Goal: Information Seeking & Learning: Check status

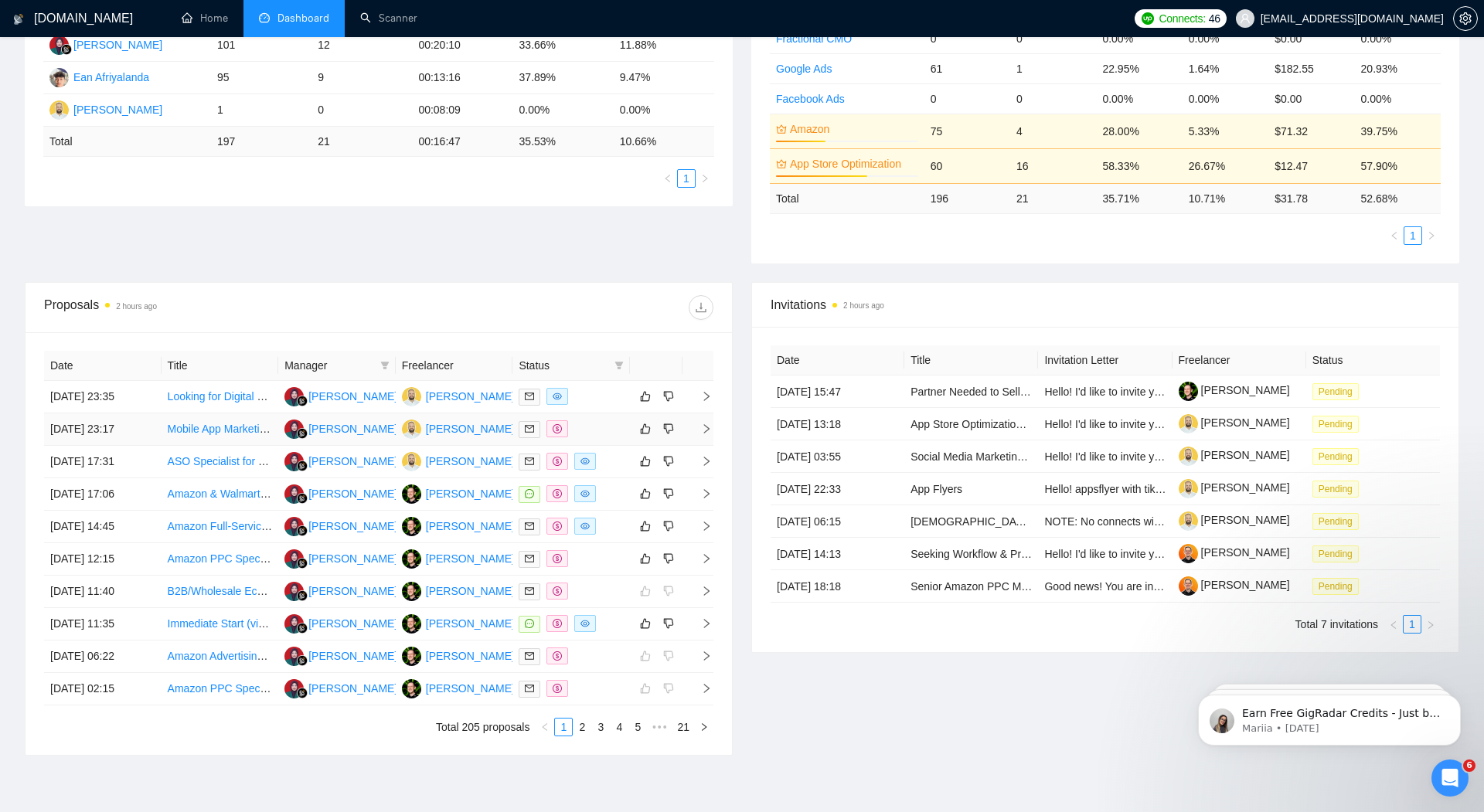
scroll to position [353, 0]
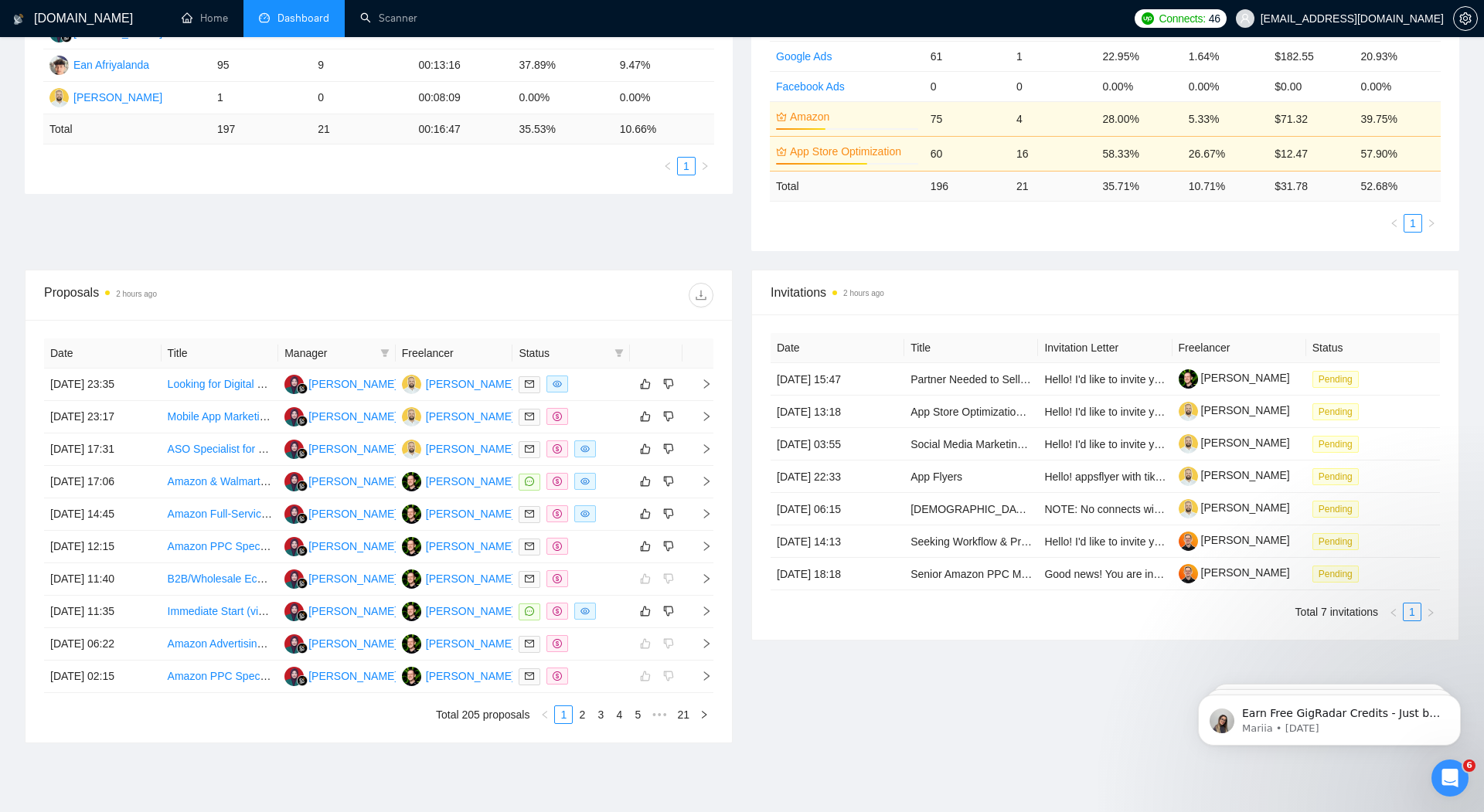
click at [587, 348] on span "Status" at bounding box center [563, 353] width 89 height 17
click at [626, 353] on span at bounding box center [618, 353] width 15 height 23
click at [552, 378] on input "checkbox" at bounding box center [550, 379] width 13 height 13
checkbox input "true"
click at [606, 432] on span "OK" at bounding box center [607, 435] width 15 height 17
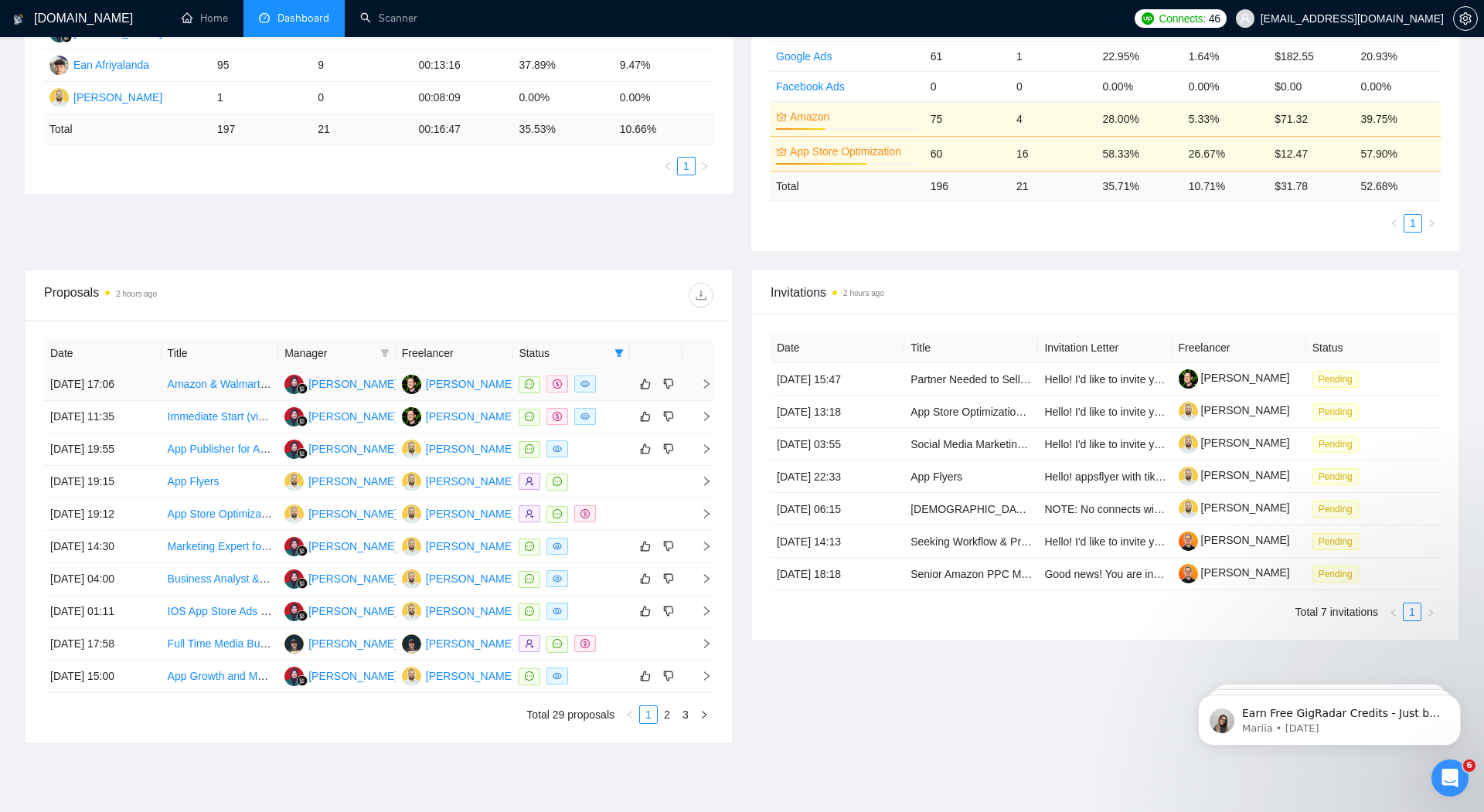
click at [706, 380] on icon "right" at bounding box center [707, 384] width 11 height 11
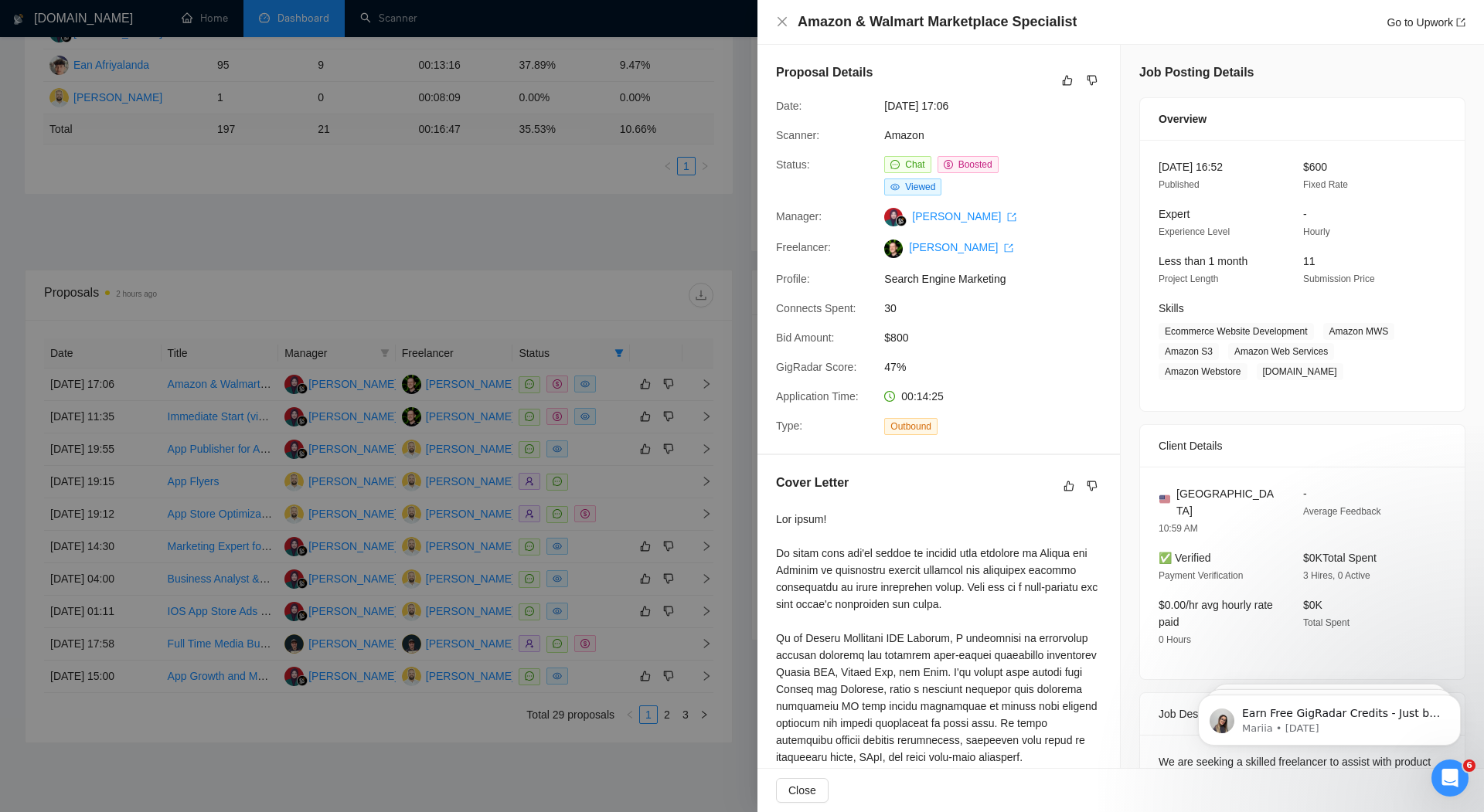
click at [627, 214] on div at bounding box center [742, 406] width 1484 height 812
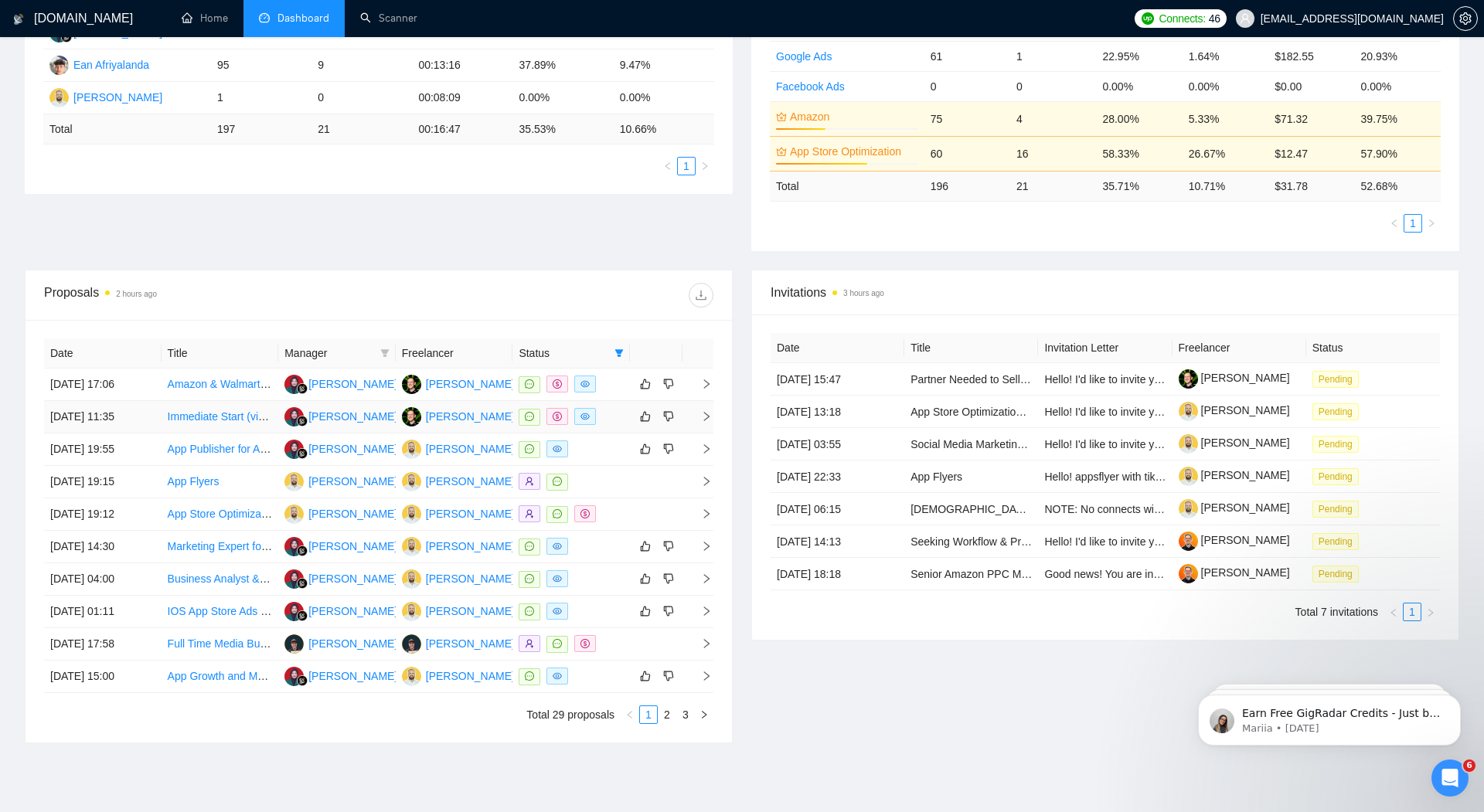
click at [708, 414] on icon "right" at bounding box center [707, 417] width 6 height 10
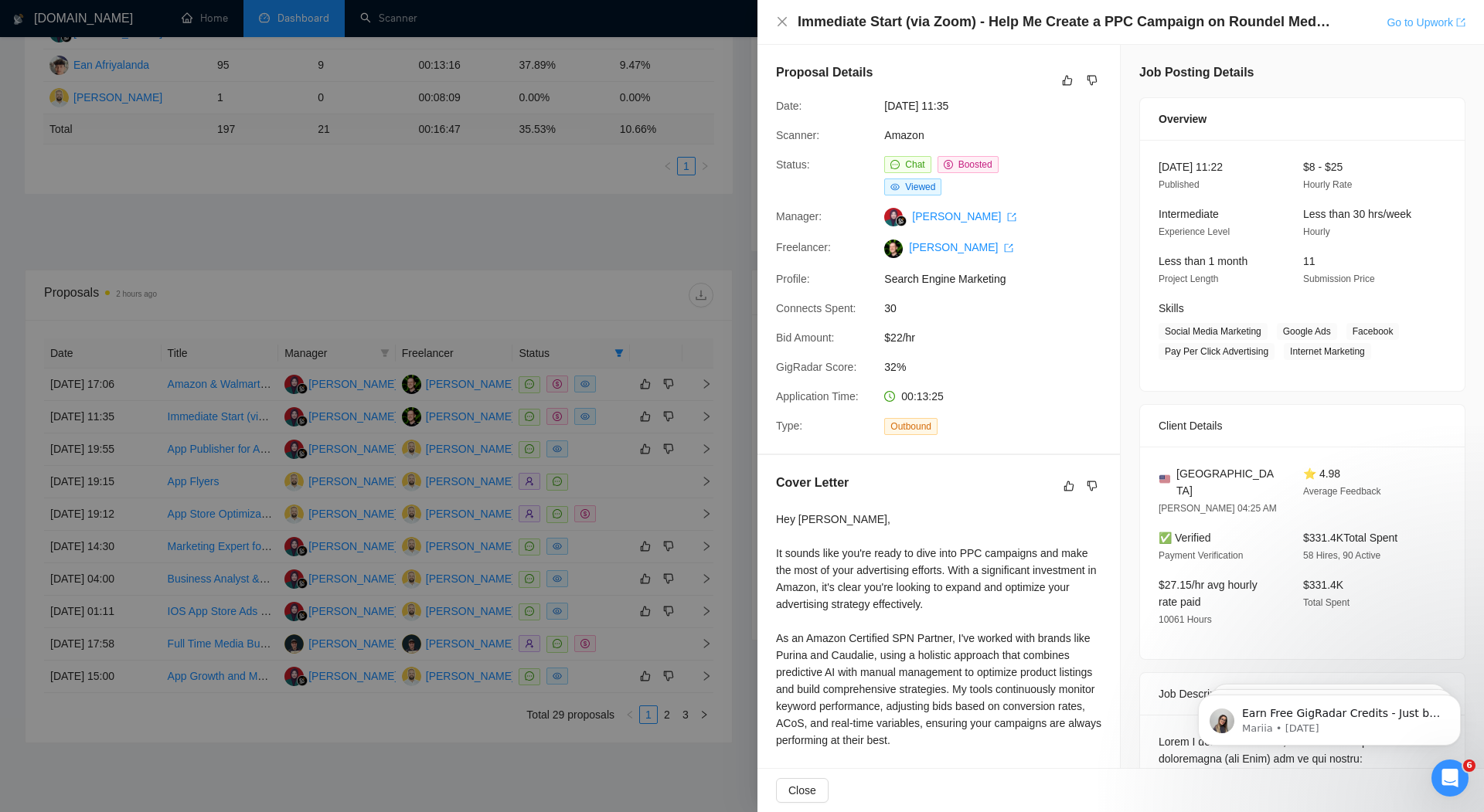
click at [1411, 25] on link "Go to Upwork" at bounding box center [1426, 22] width 79 height 13
click at [1422, 22] on link "Go to Upwork" at bounding box center [1426, 22] width 79 height 13
click at [538, 246] on div at bounding box center [742, 406] width 1484 height 812
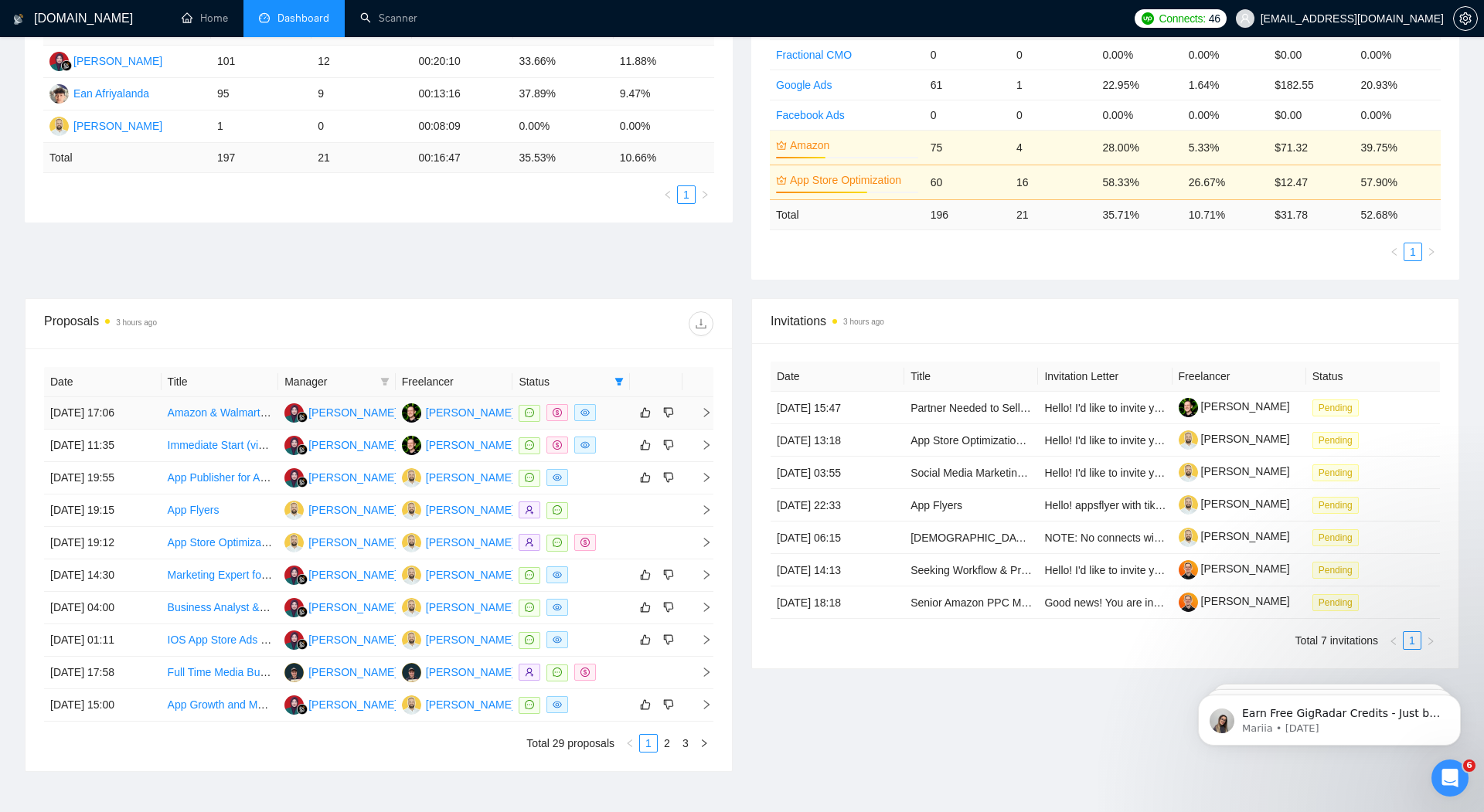
scroll to position [416, 0]
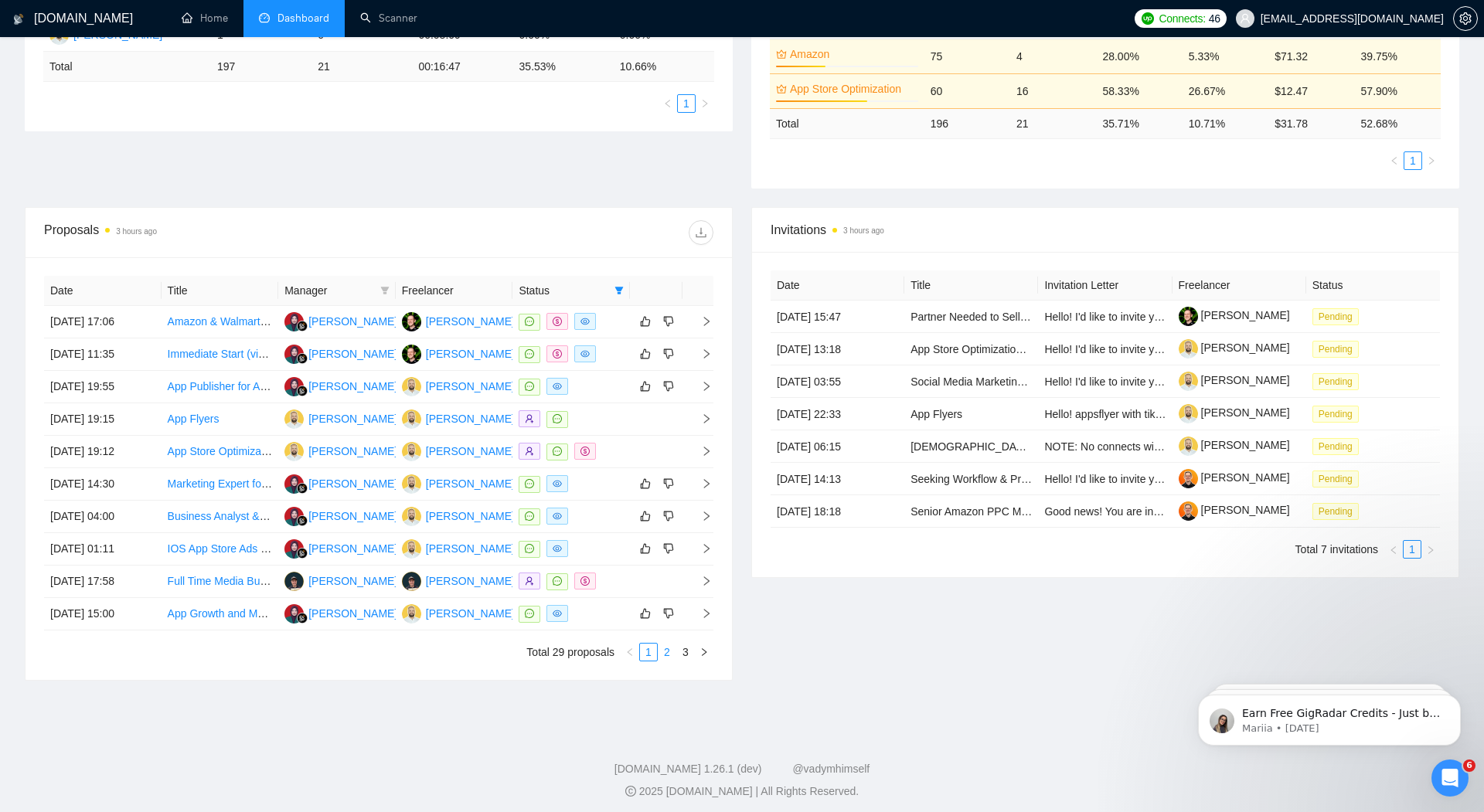
click at [669, 654] on li "2" at bounding box center [666, 652] width 18 height 18
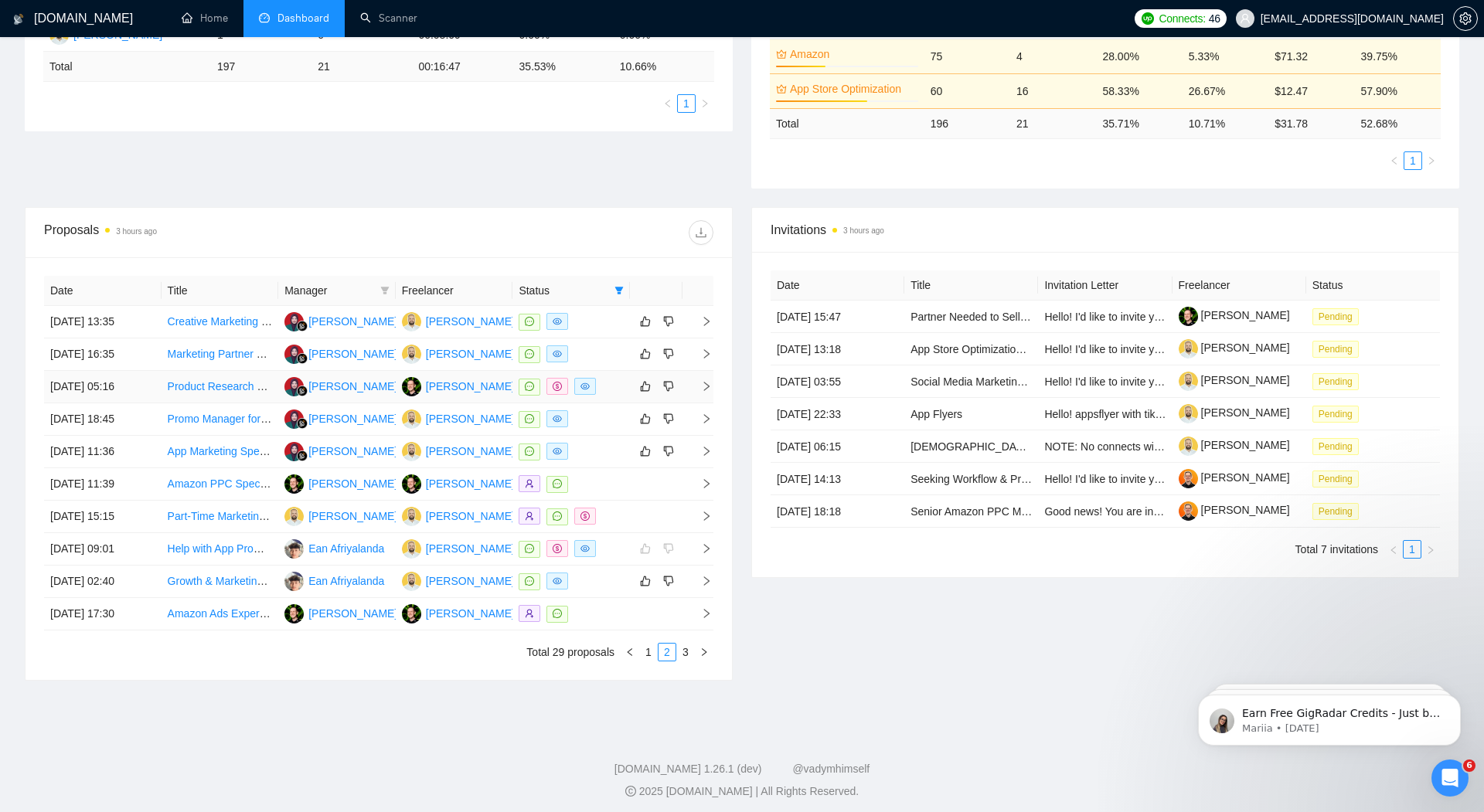
click at [708, 385] on icon "right" at bounding box center [707, 386] width 11 height 11
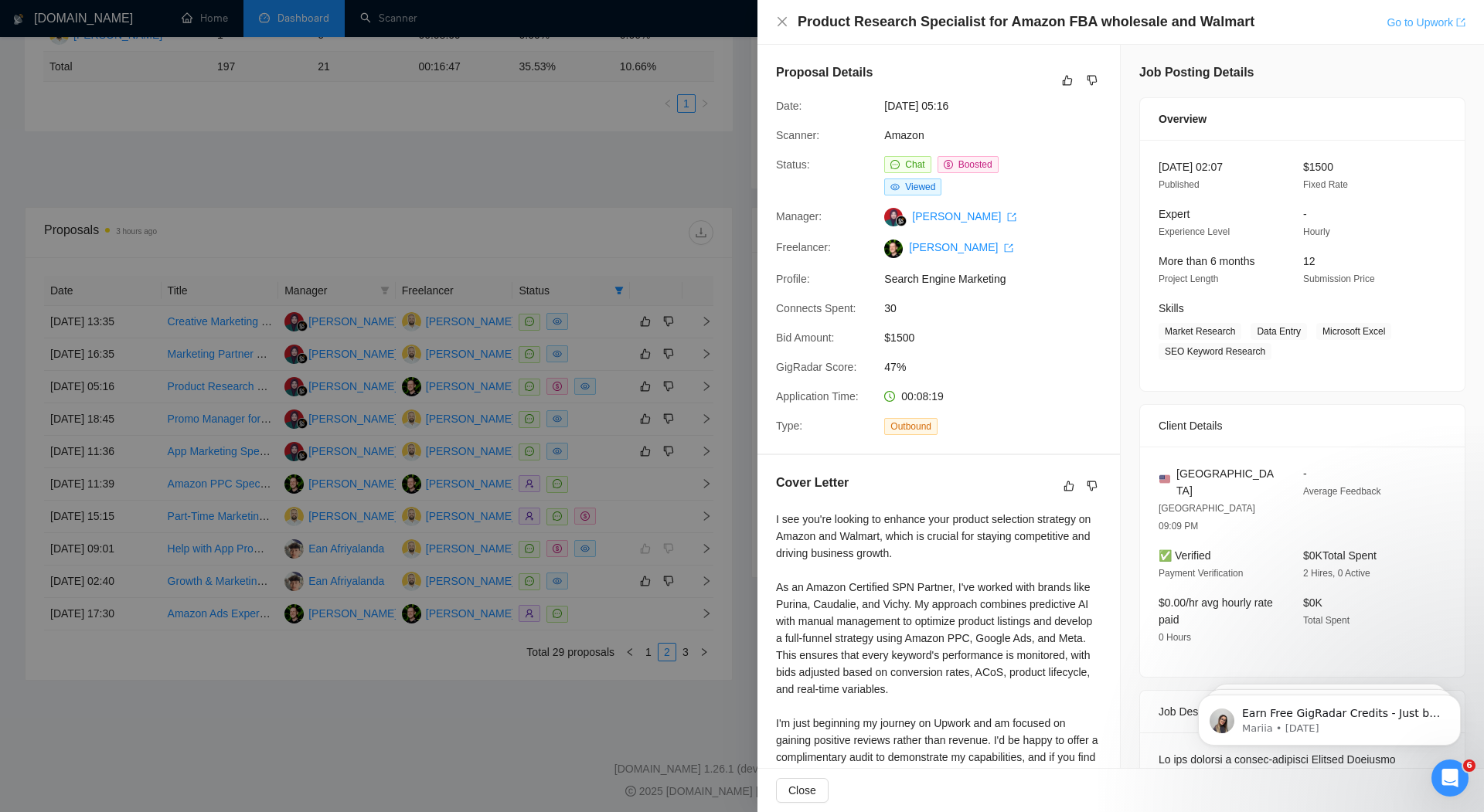
click at [1412, 27] on link "Go to Upwork" at bounding box center [1426, 22] width 79 height 13
click at [591, 181] on div at bounding box center [742, 406] width 1484 height 812
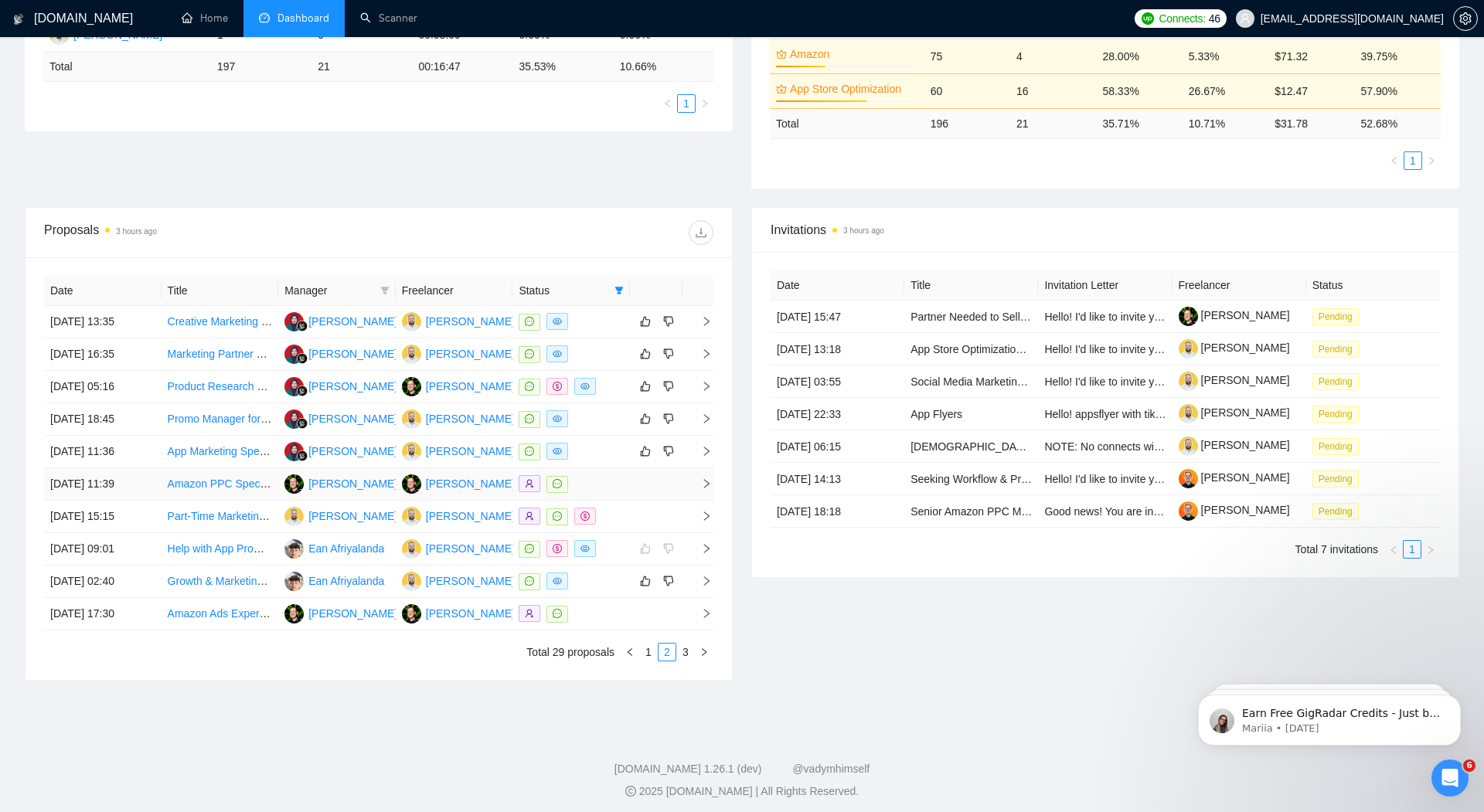
click at [705, 478] on icon "right" at bounding box center [707, 484] width 11 height 11
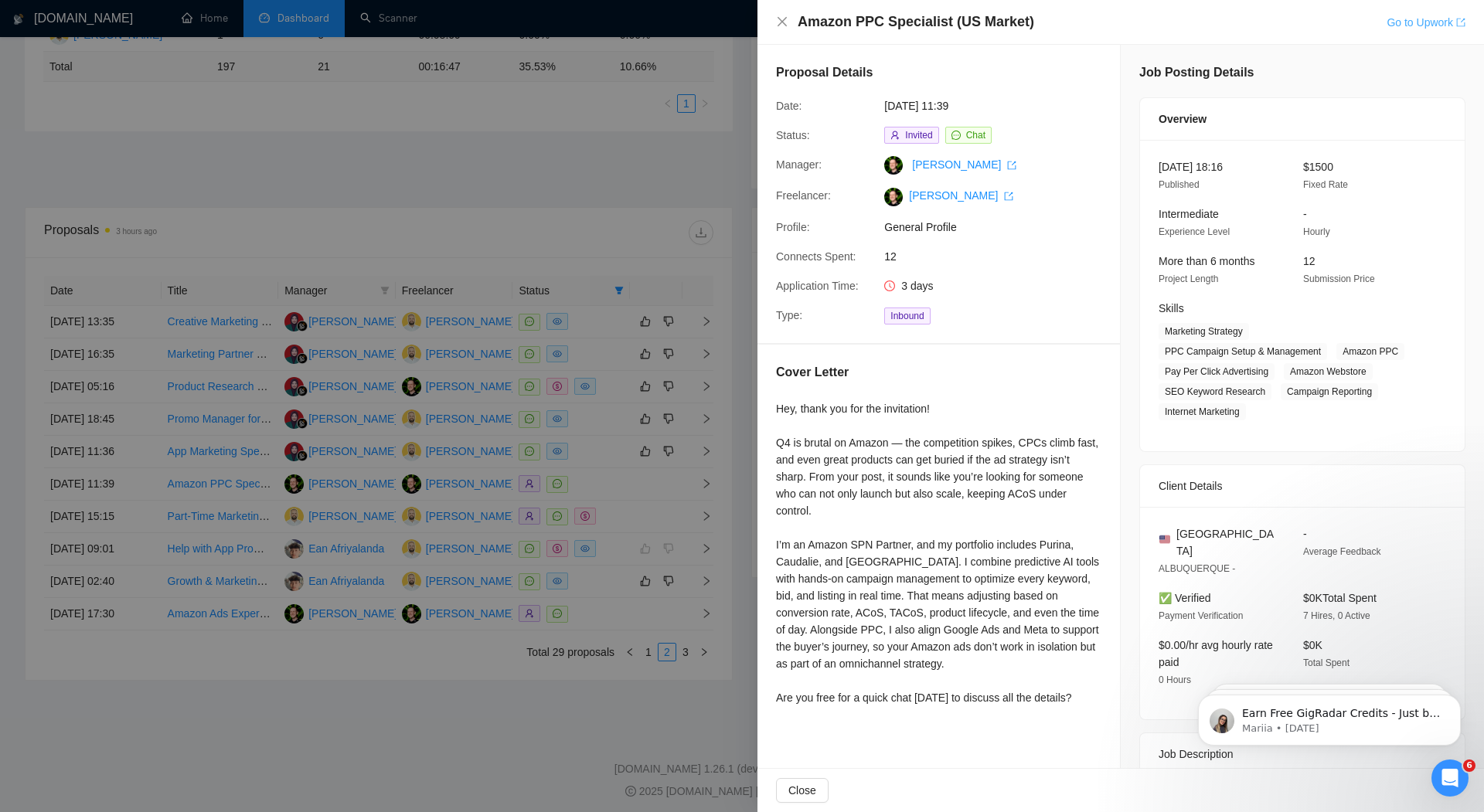
click at [1411, 25] on link "Go to Upwork" at bounding box center [1426, 22] width 79 height 13
click at [574, 186] on div at bounding box center [742, 406] width 1484 height 812
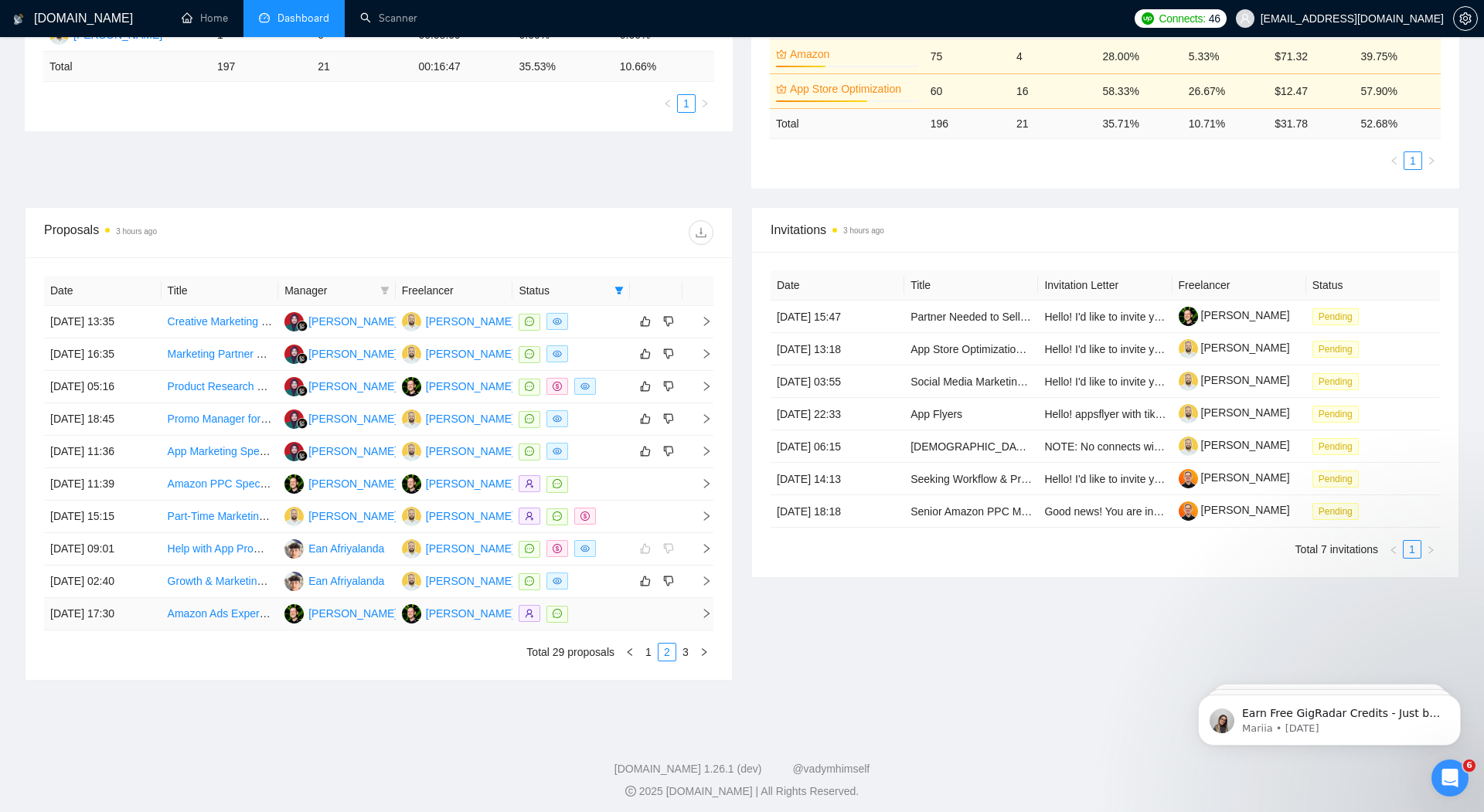
click at [705, 608] on icon "right" at bounding box center [707, 614] width 11 height 11
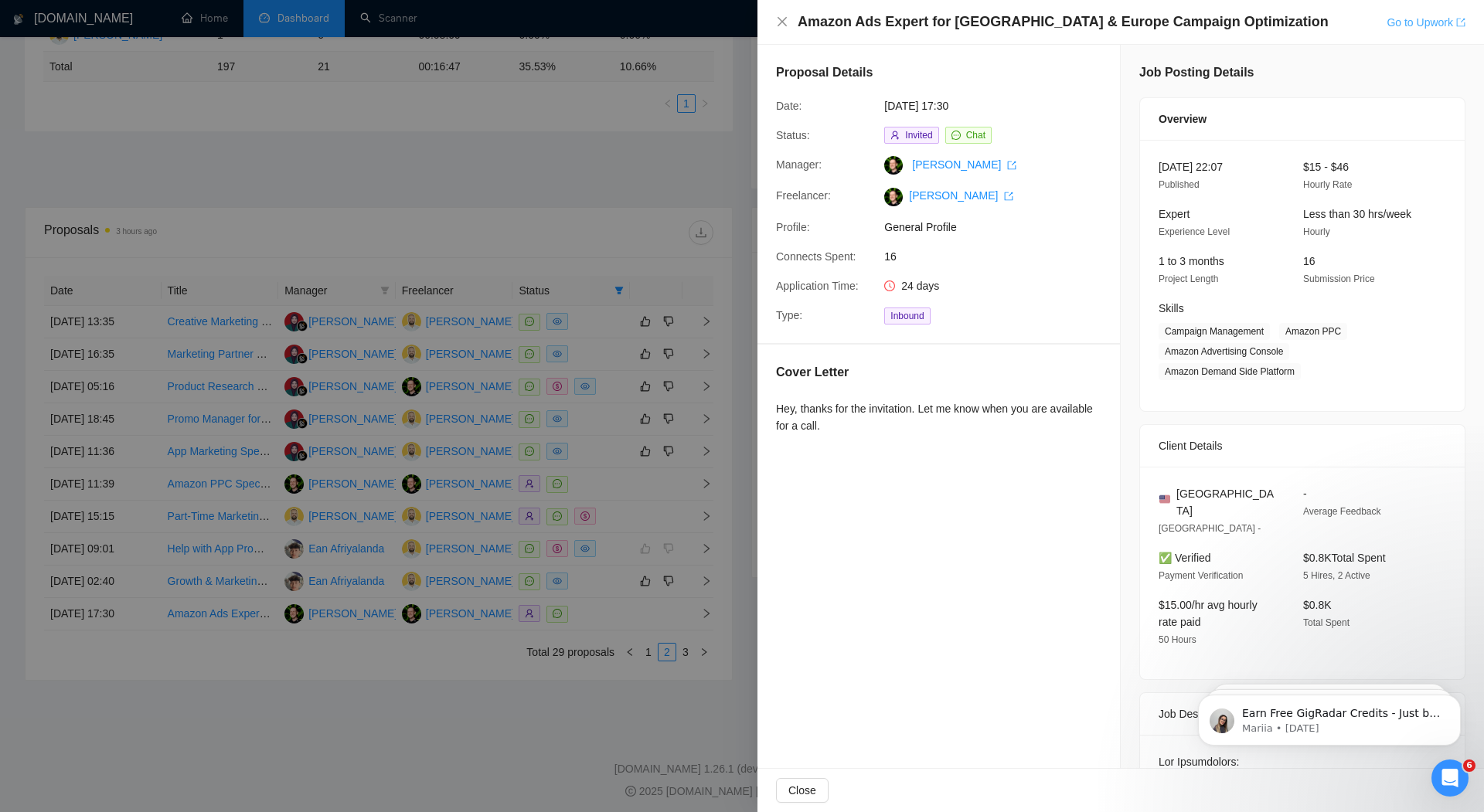
click at [1433, 19] on link "Go to Upwork" at bounding box center [1426, 22] width 79 height 13
click at [552, 190] on div at bounding box center [742, 406] width 1484 height 812
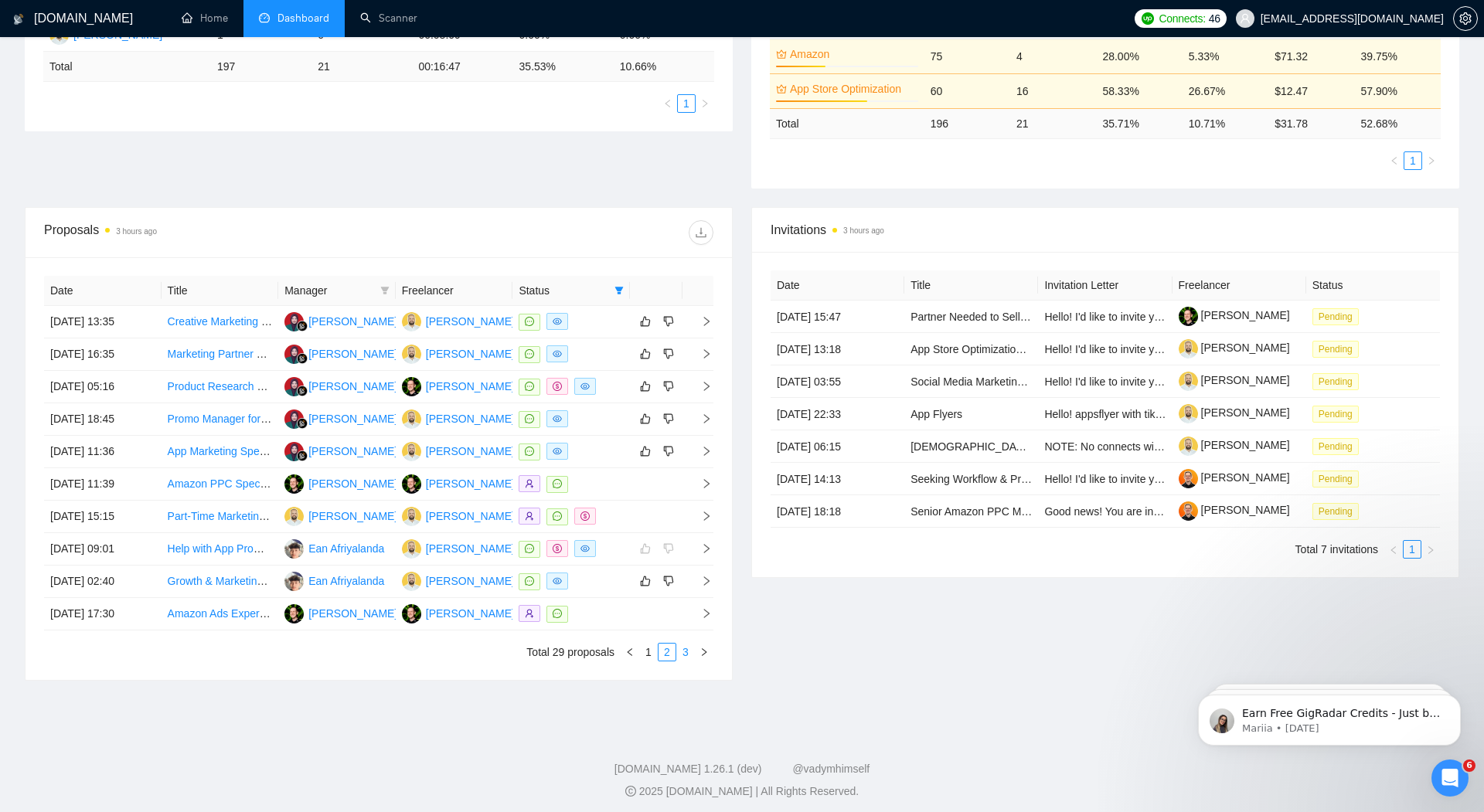
click at [682, 646] on link "3" at bounding box center [685, 652] width 17 height 17
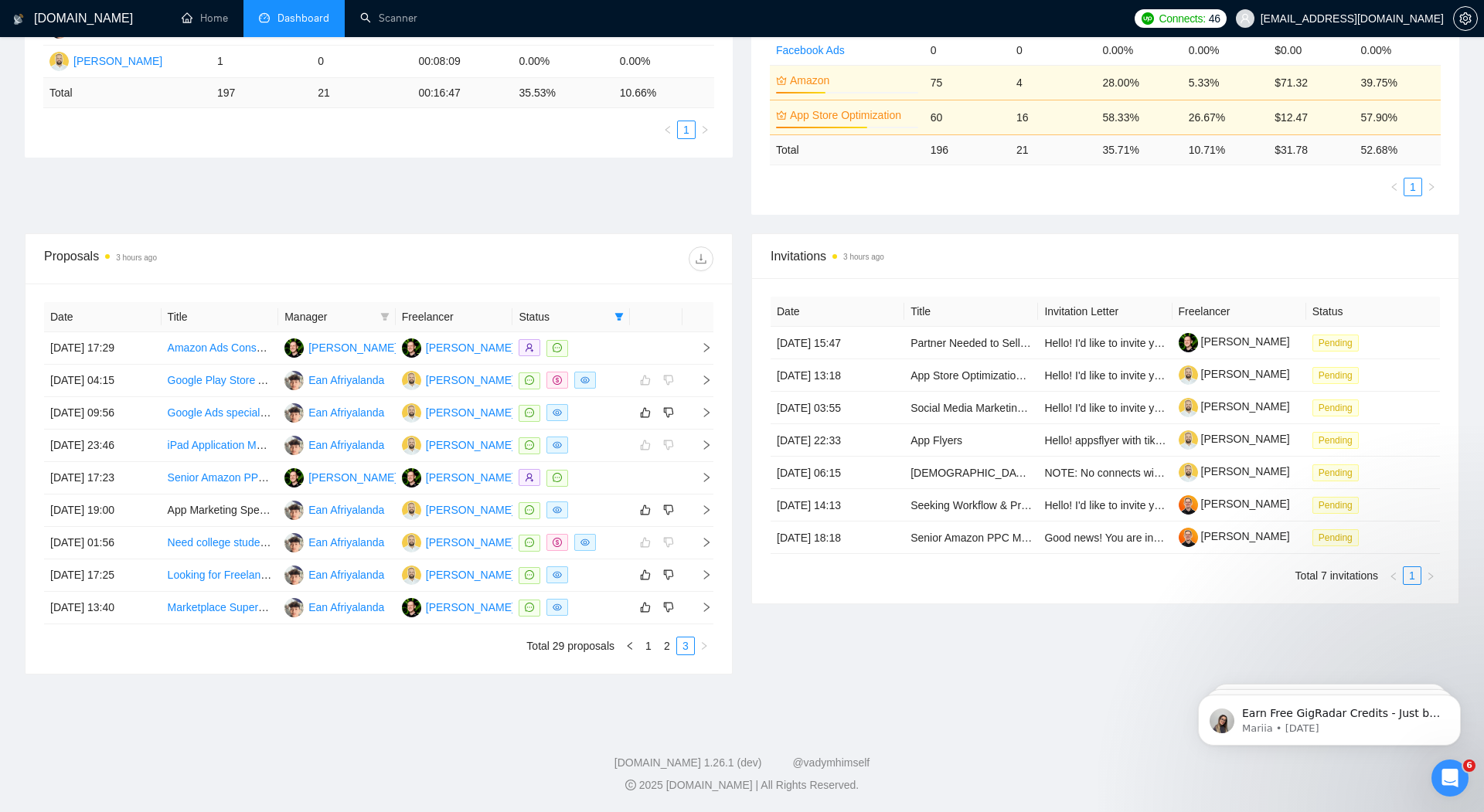
scroll to position [383, 0]
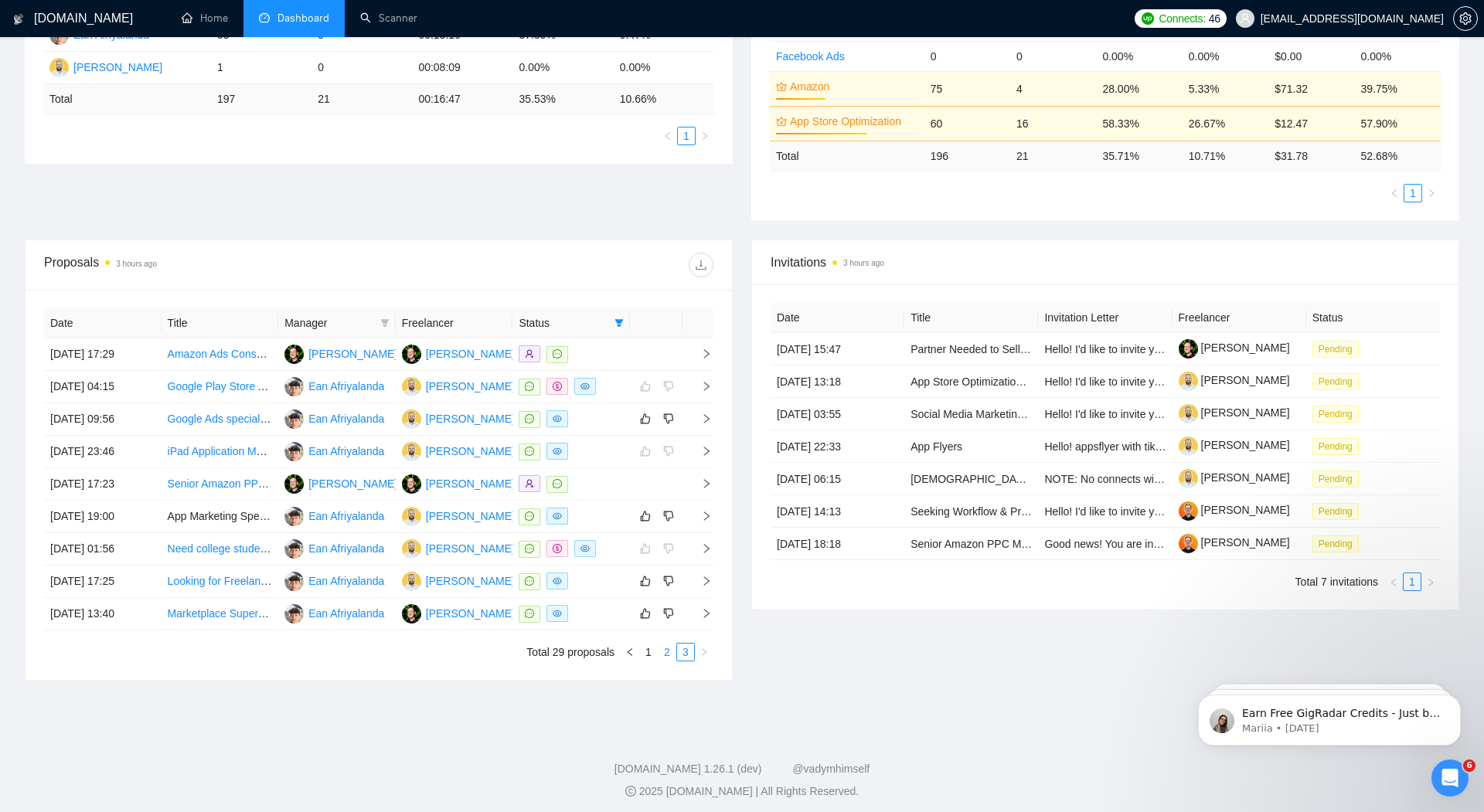
click at [665, 646] on link "2" at bounding box center [666, 652] width 17 height 17
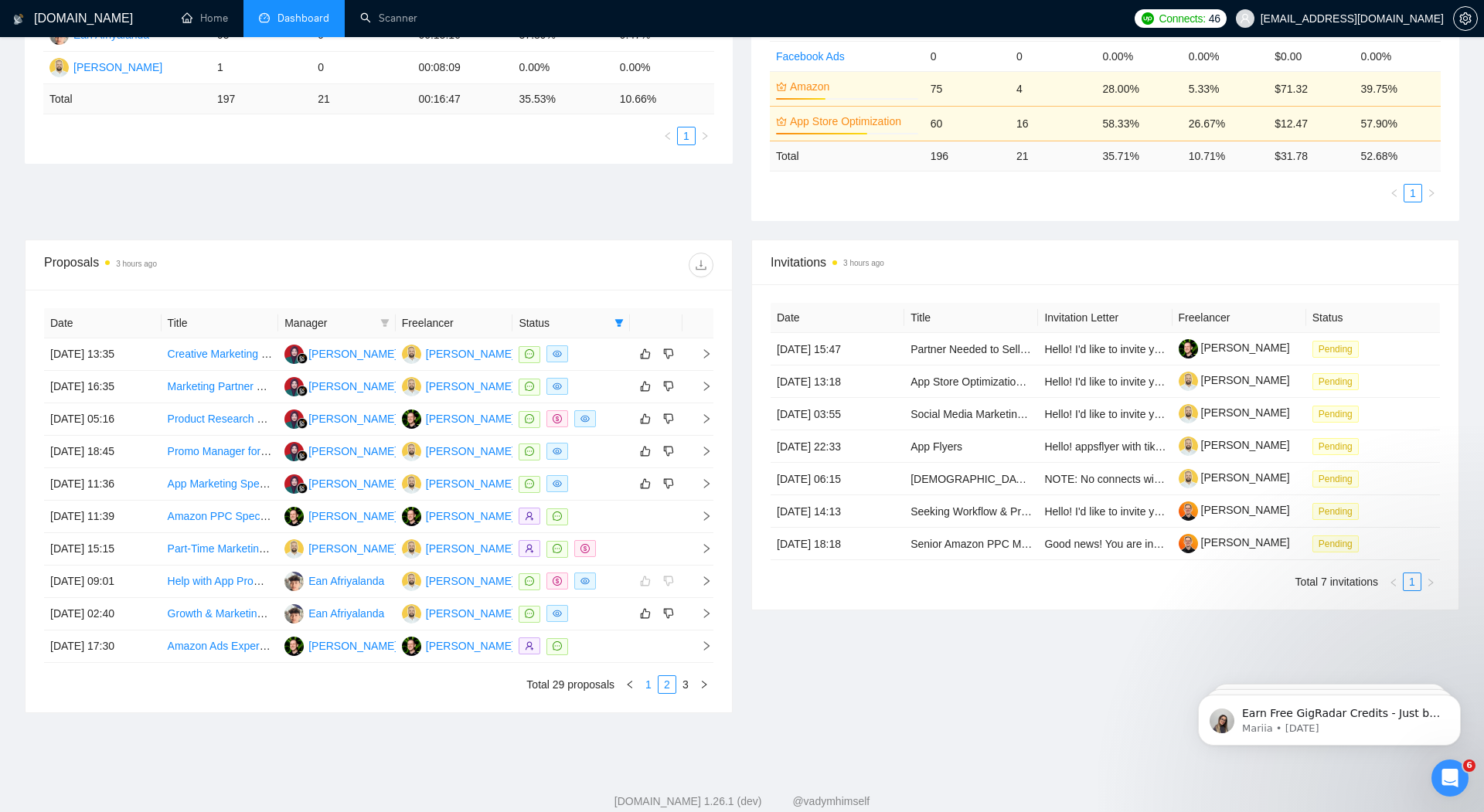
click at [649, 680] on link "1" at bounding box center [648, 685] width 17 height 17
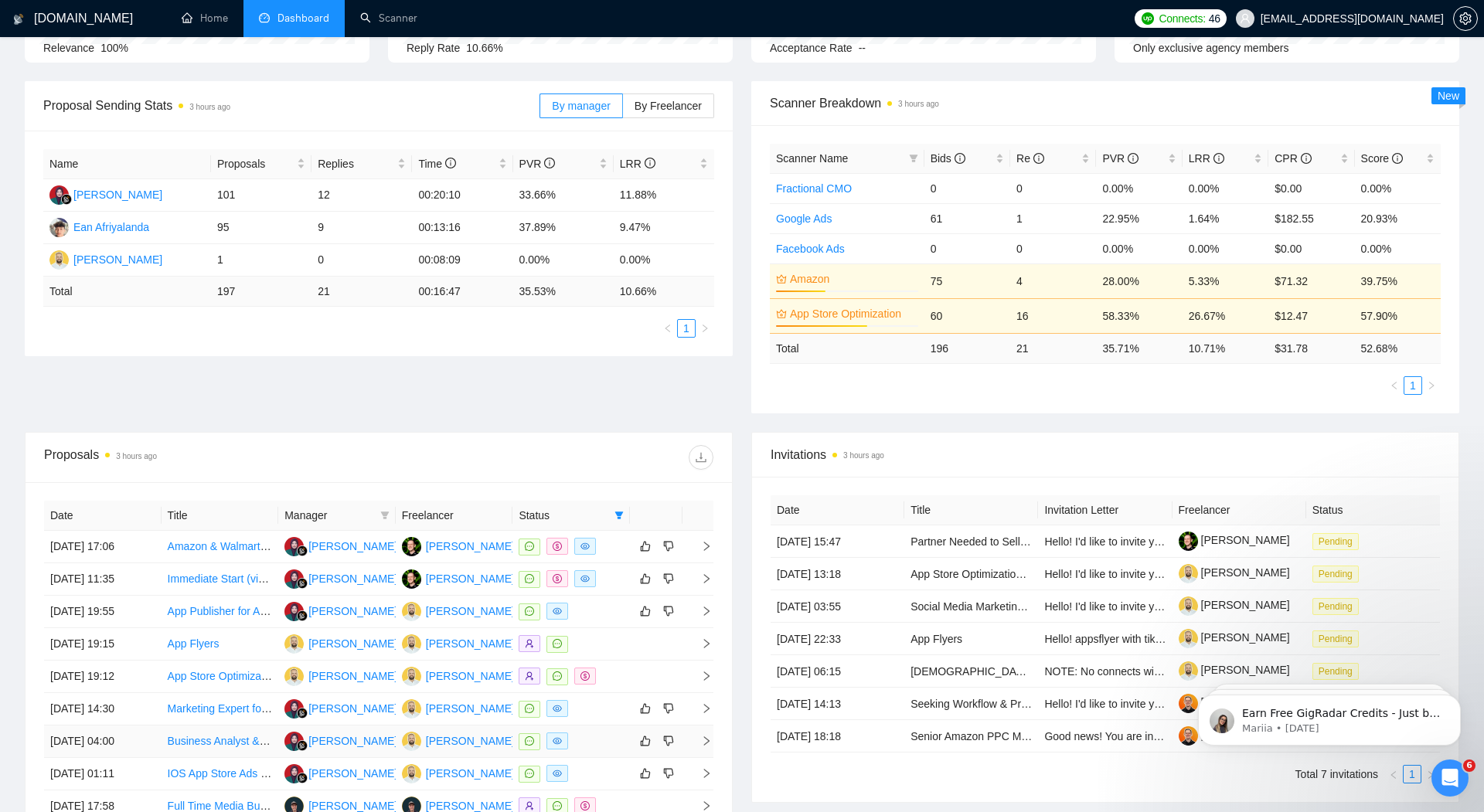
scroll to position [104, 0]
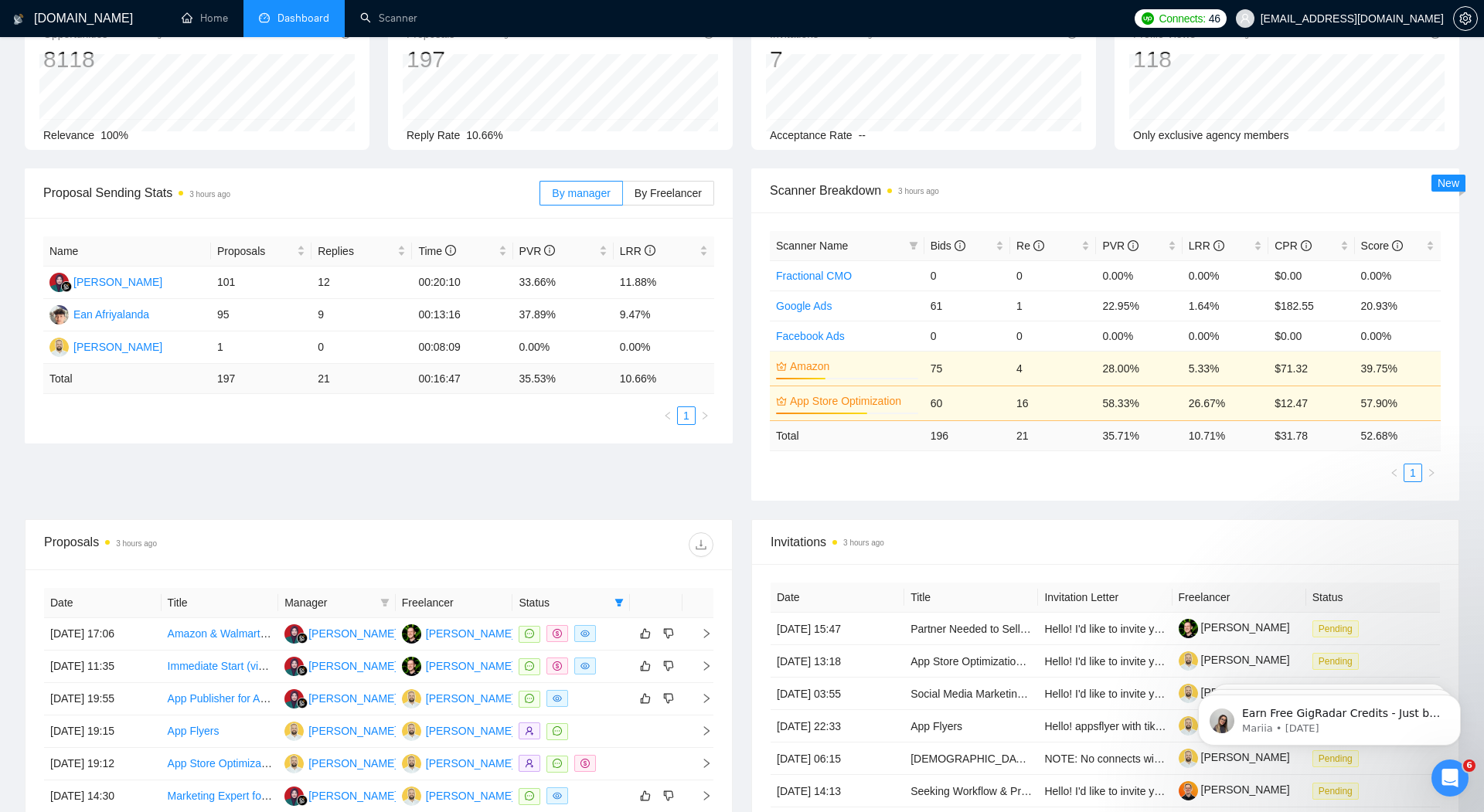
click at [508, 488] on div "Proposal Sending Stats 3 hours ago By manager By Freelancer Name Proposals Repl…" at bounding box center [741, 343] width 1453 height 351
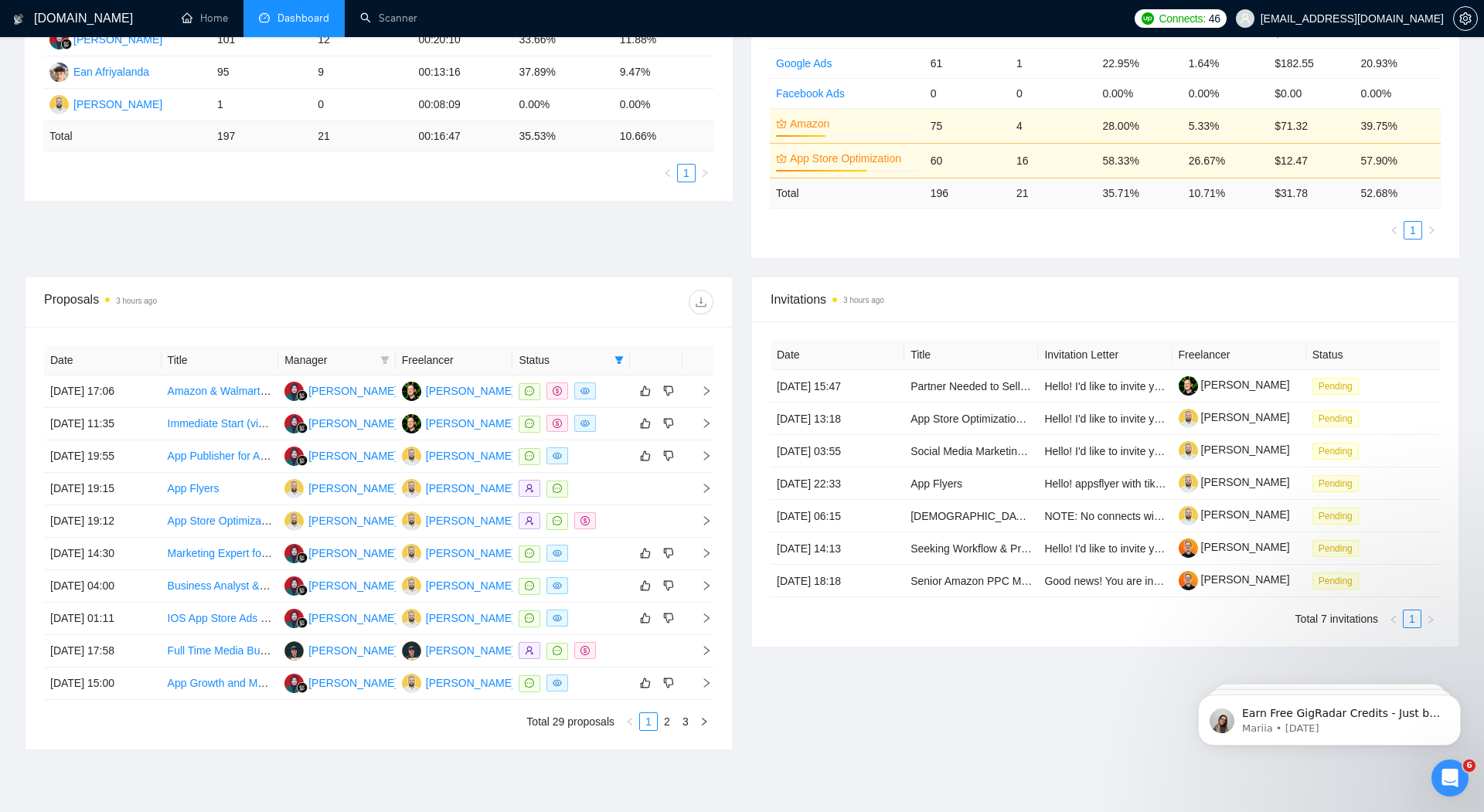
scroll to position [416, 0]
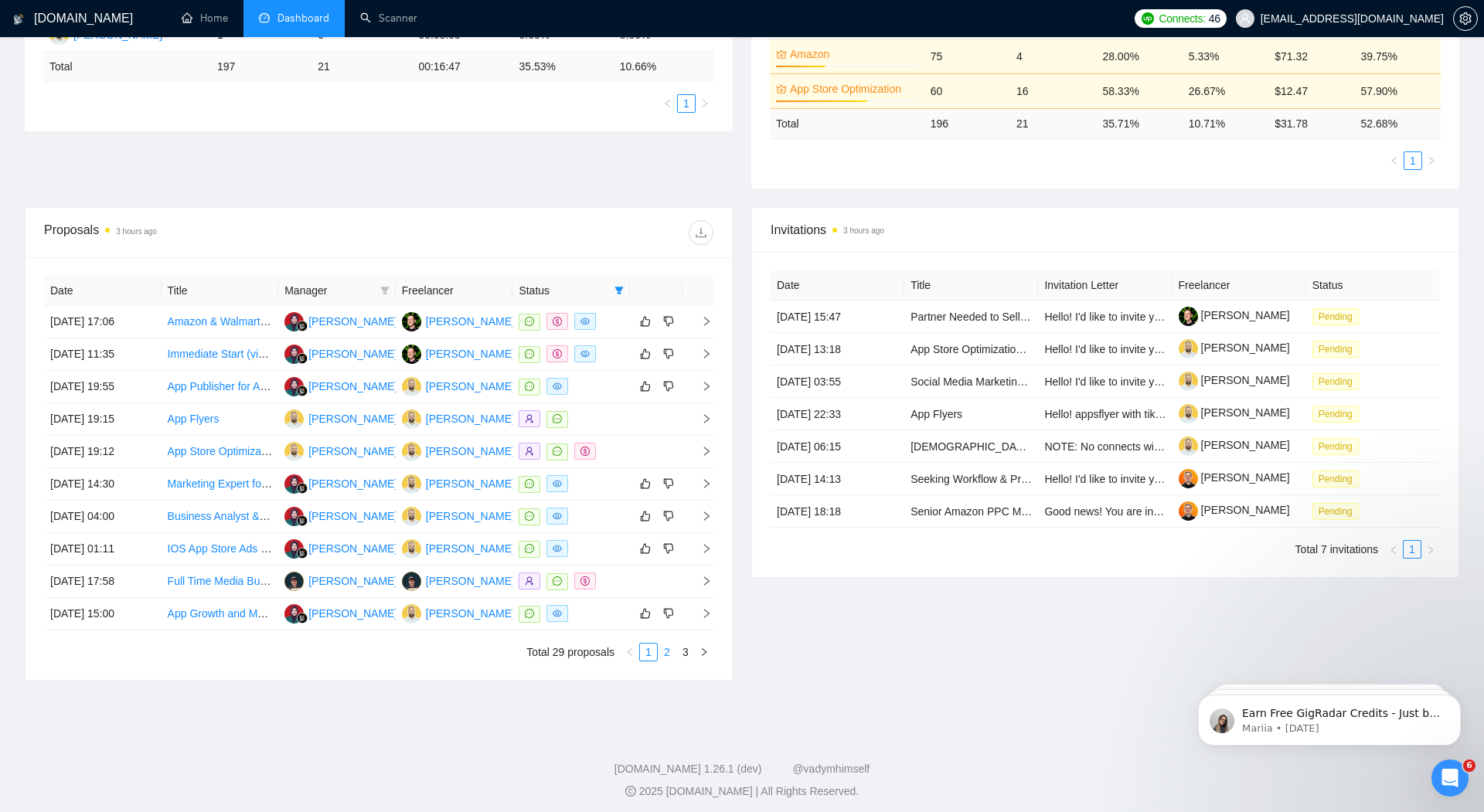
click at [669, 645] on link "2" at bounding box center [666, 652] width 17 height 17
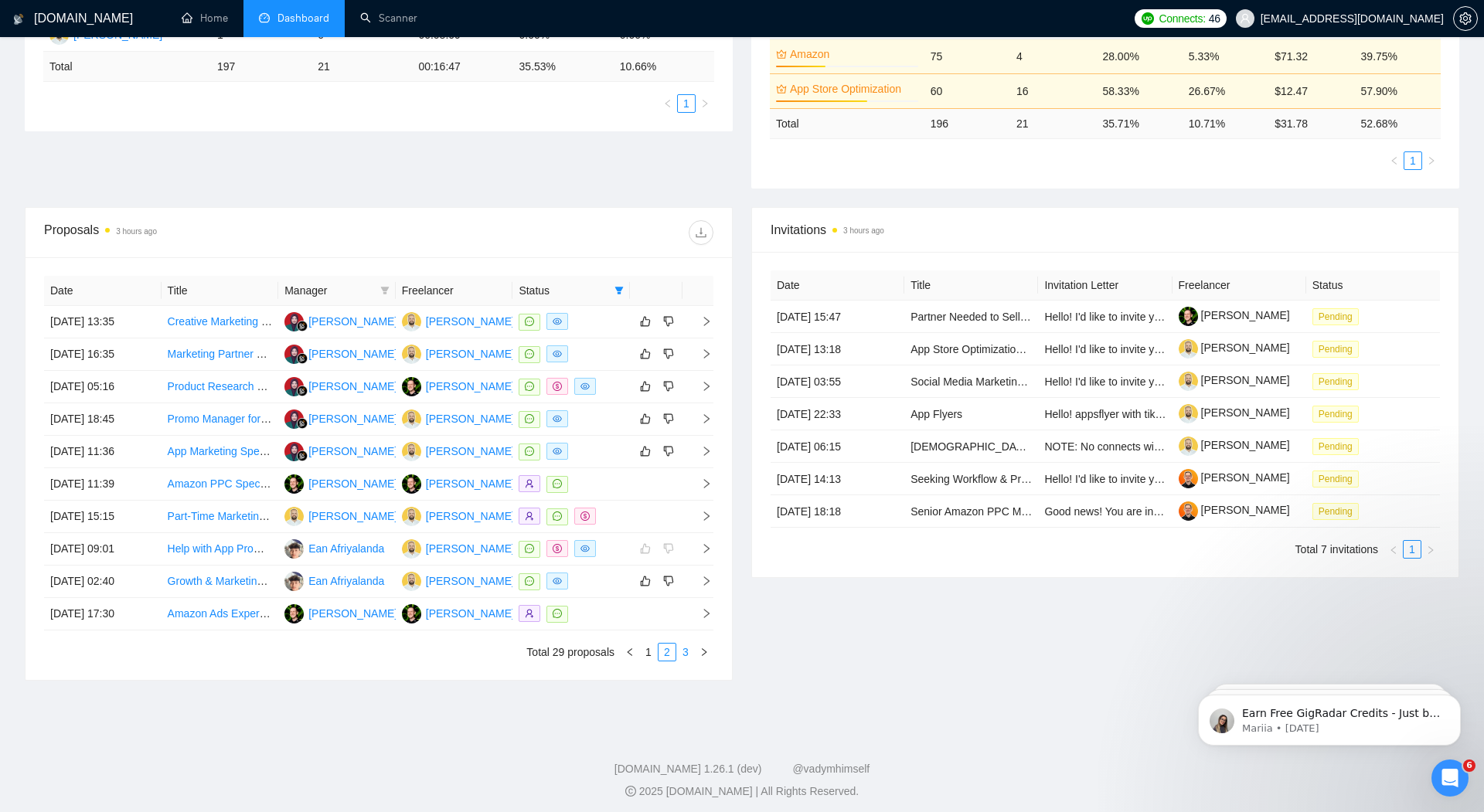
click at [686, 645] on link "3" at bounding box center [685, 652] width 17 height 17
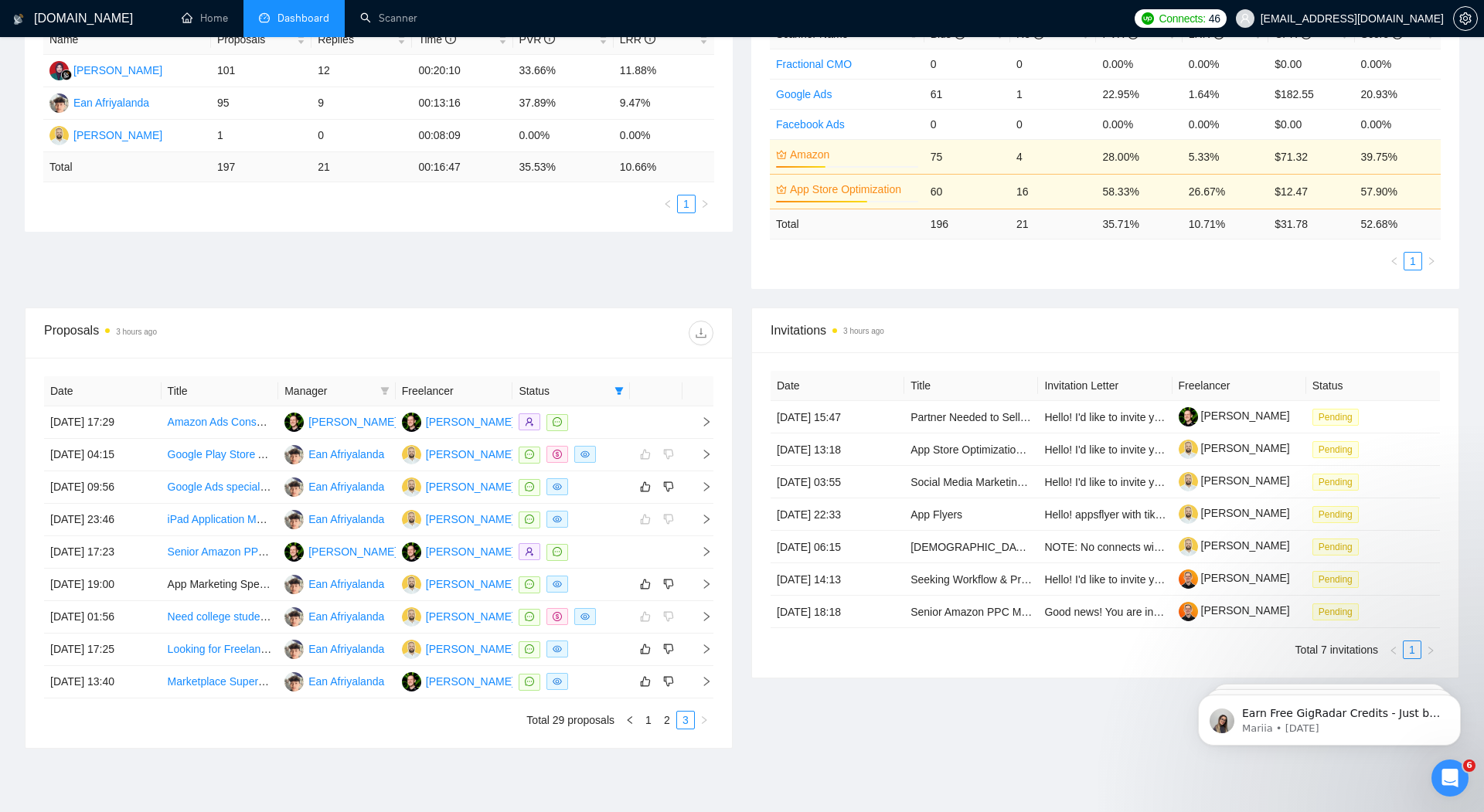
scroll to position [299, 0]
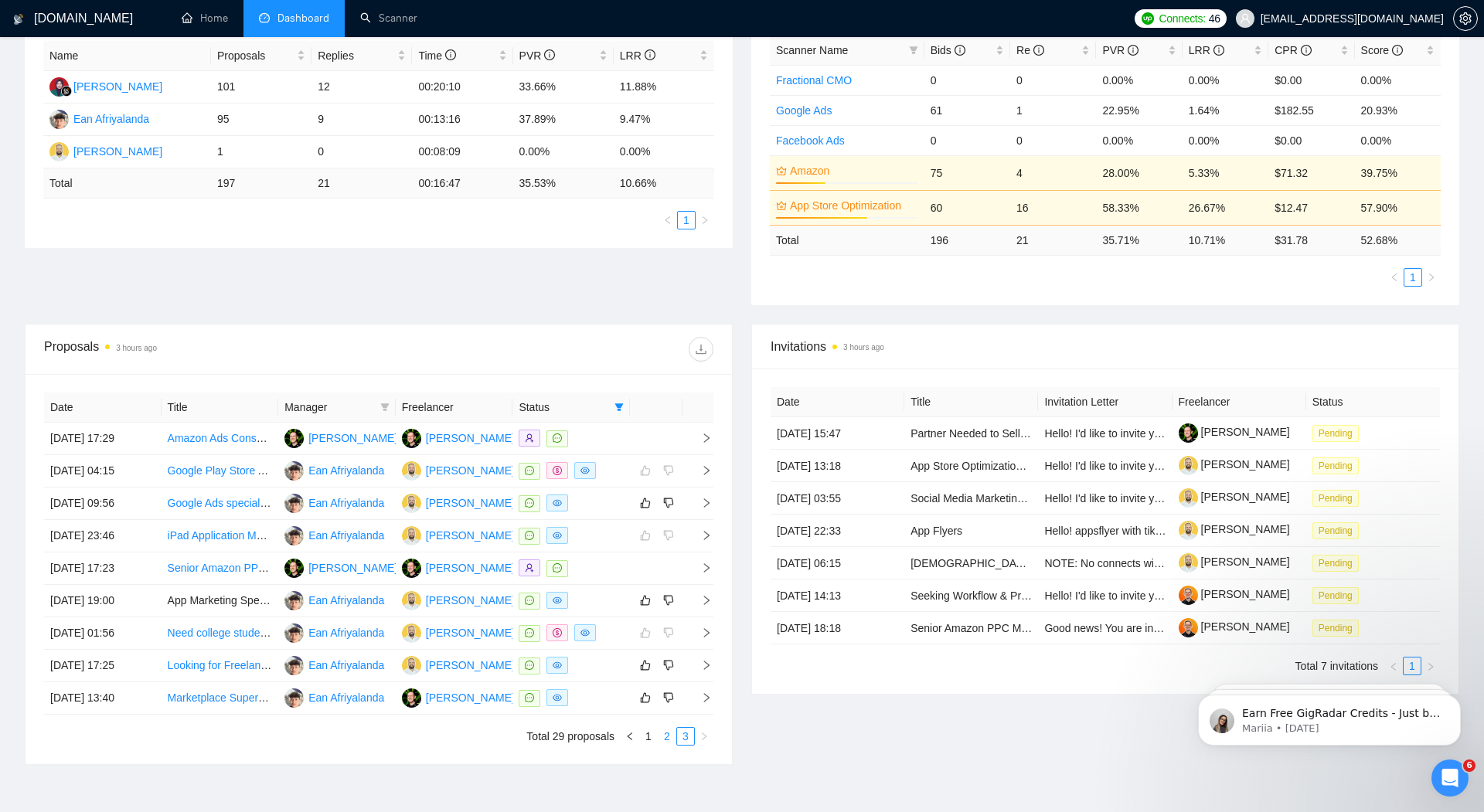
click at [667, 730] on link "2" at bounding box center [666, 736] width 17 height 17
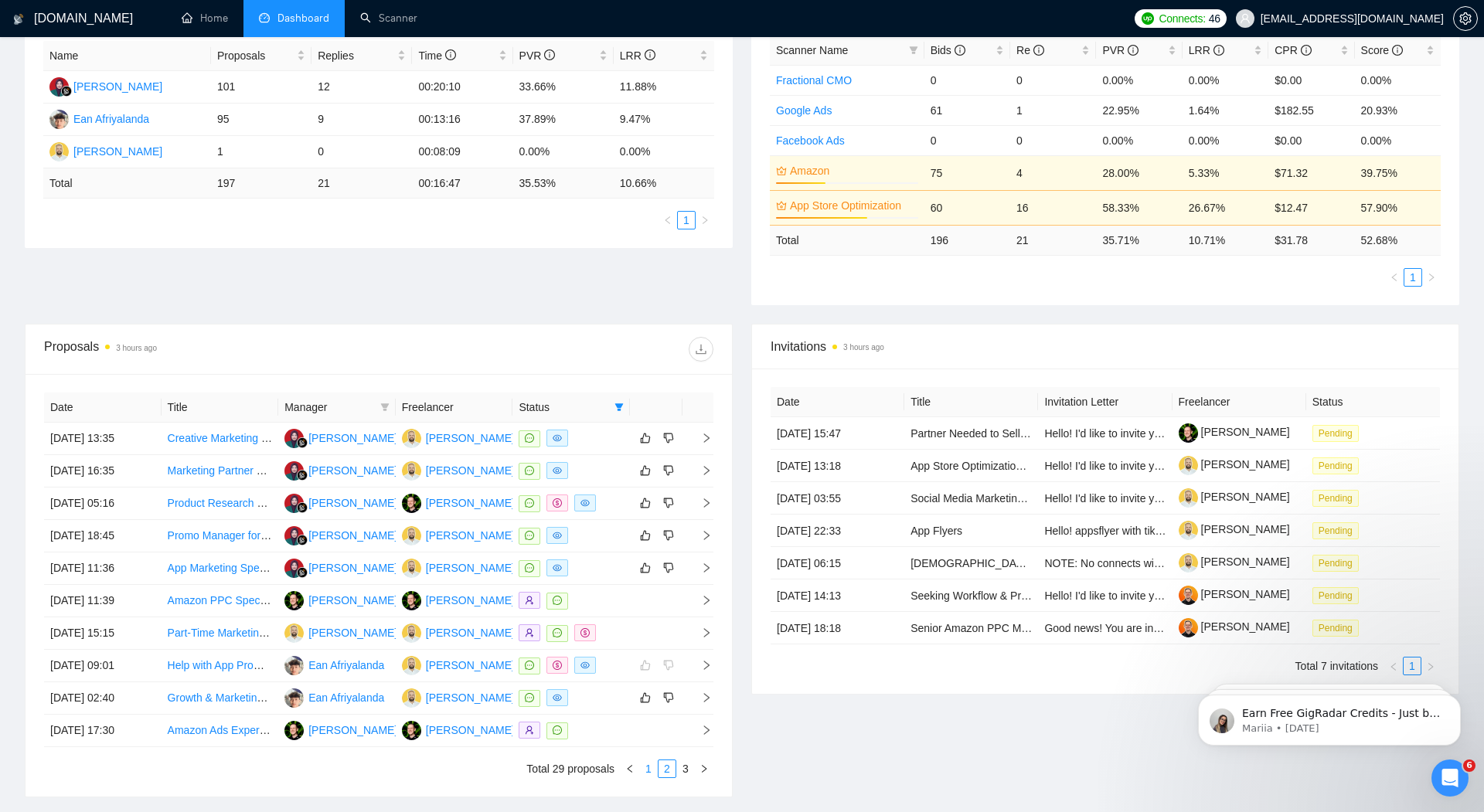
click at [651, 760] on link "1" at bounding box center [648, 768] width 17 height 17
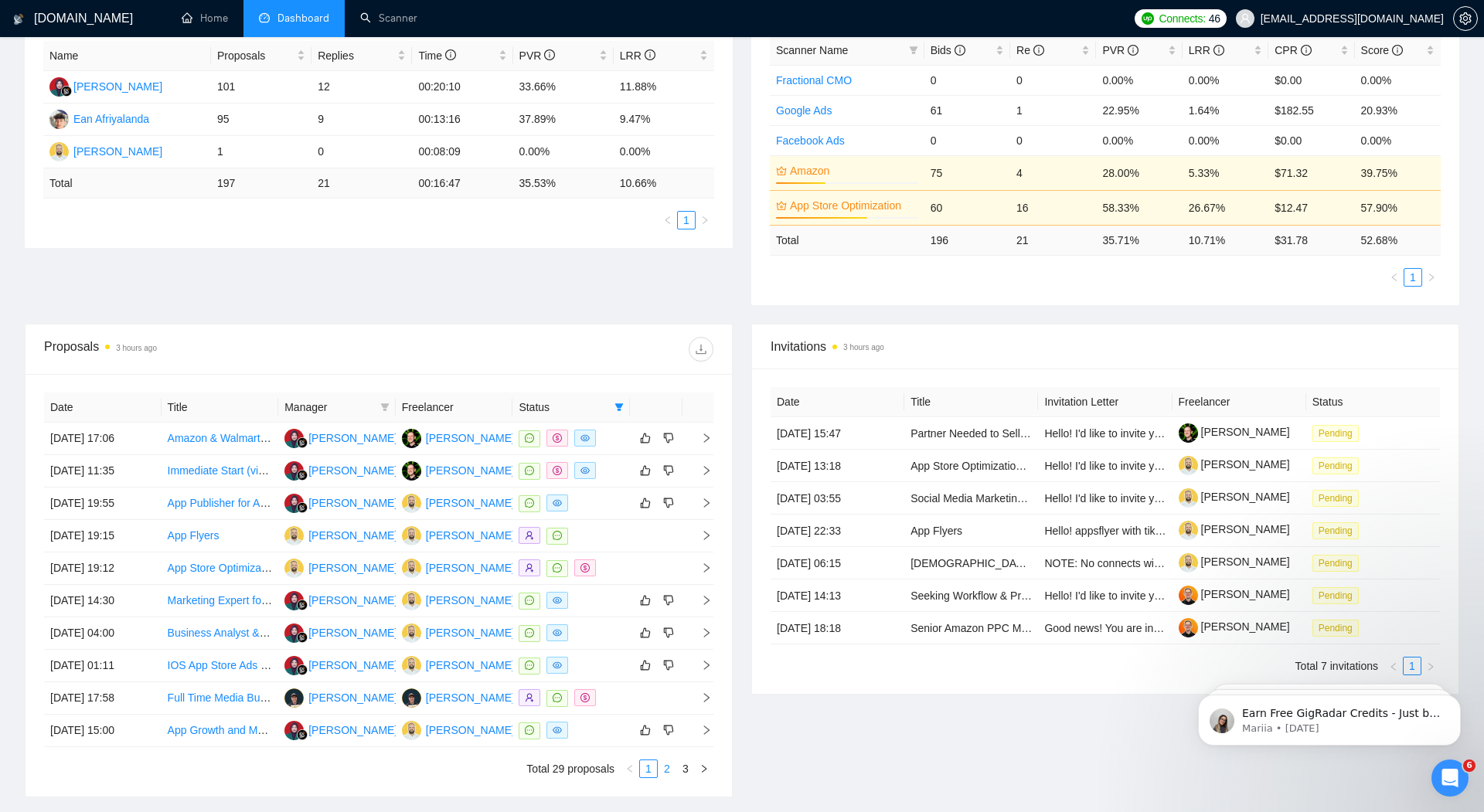
click at [667, 760] on link "2" at bounding box center [666, 768] width 17 height 17
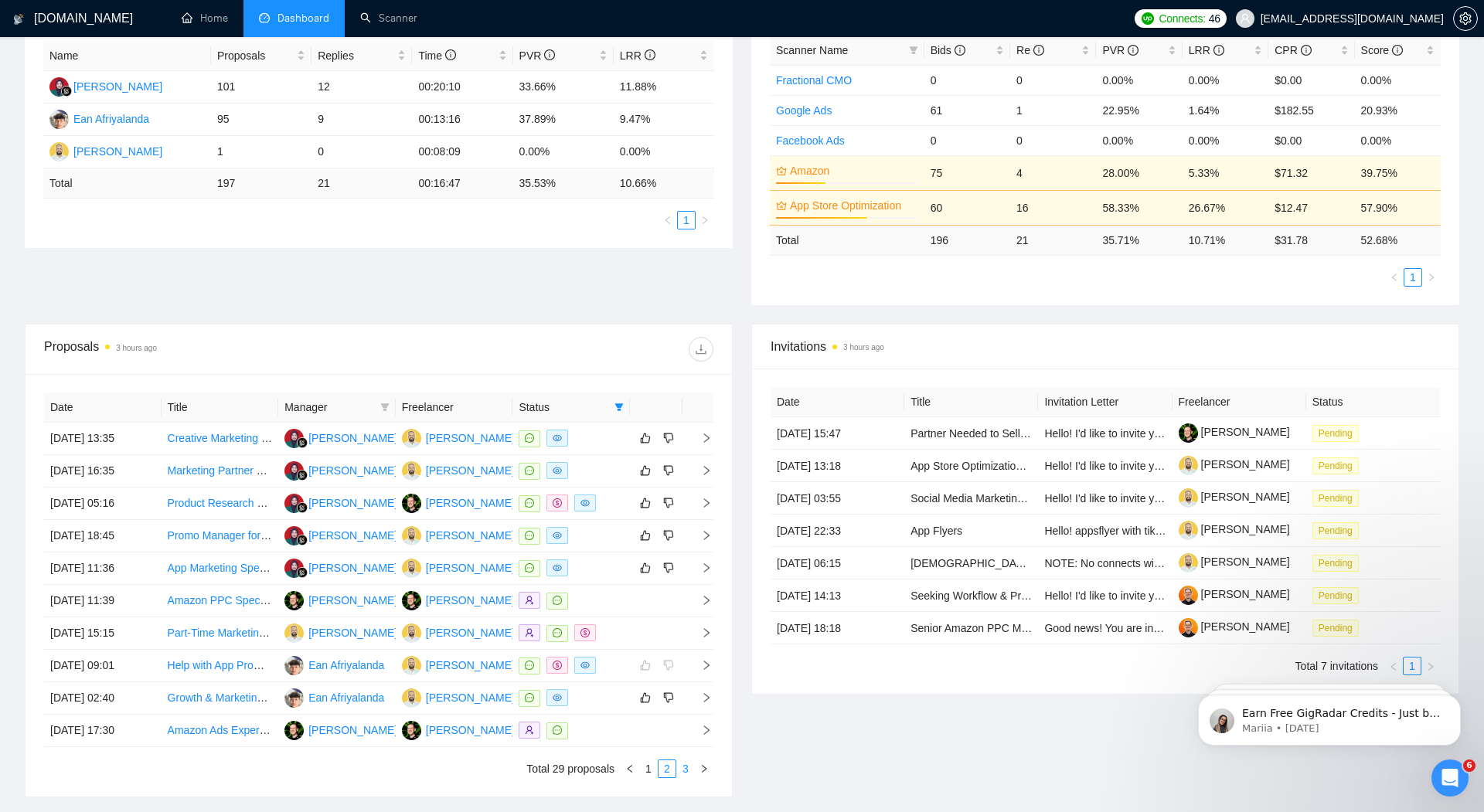
click at [685, 763] on link "3" at bounding box center [685, 768] width 17 height 17
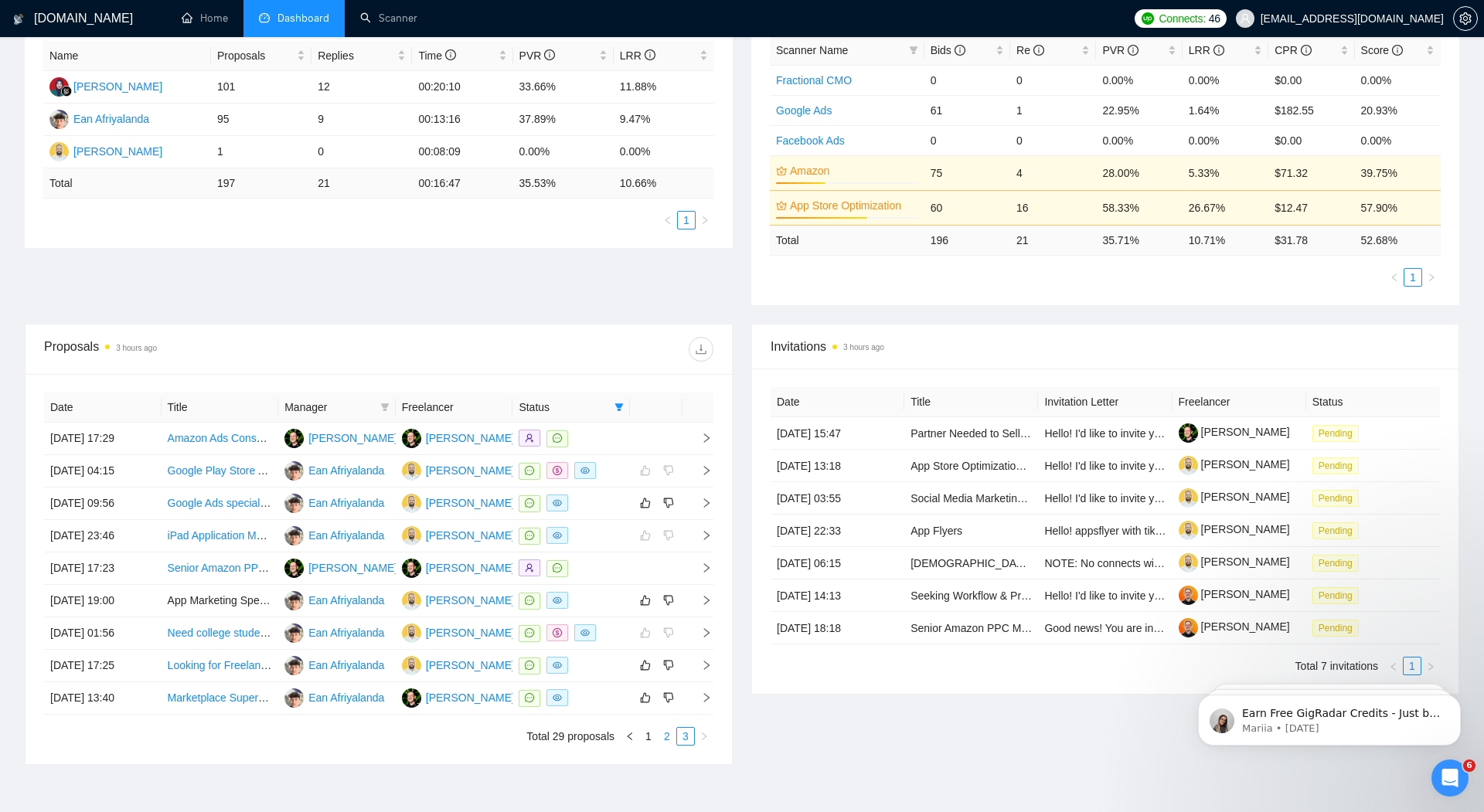
click at [662, 728] on link "2" at bounding box center [666, 736] width 17 height 17
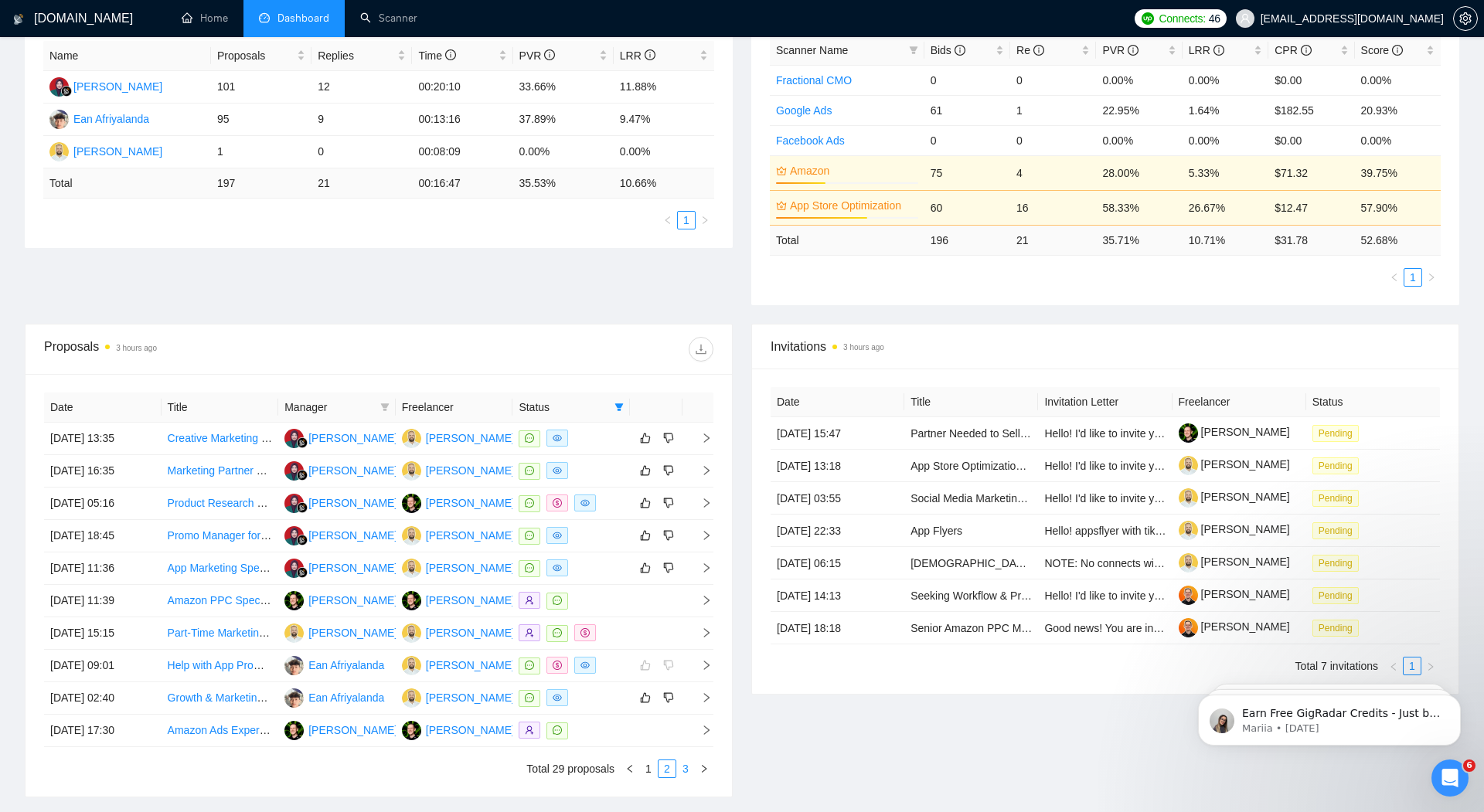
click at [682, 763] on link "3" at bounding box center [685, 768] width 17 height 17
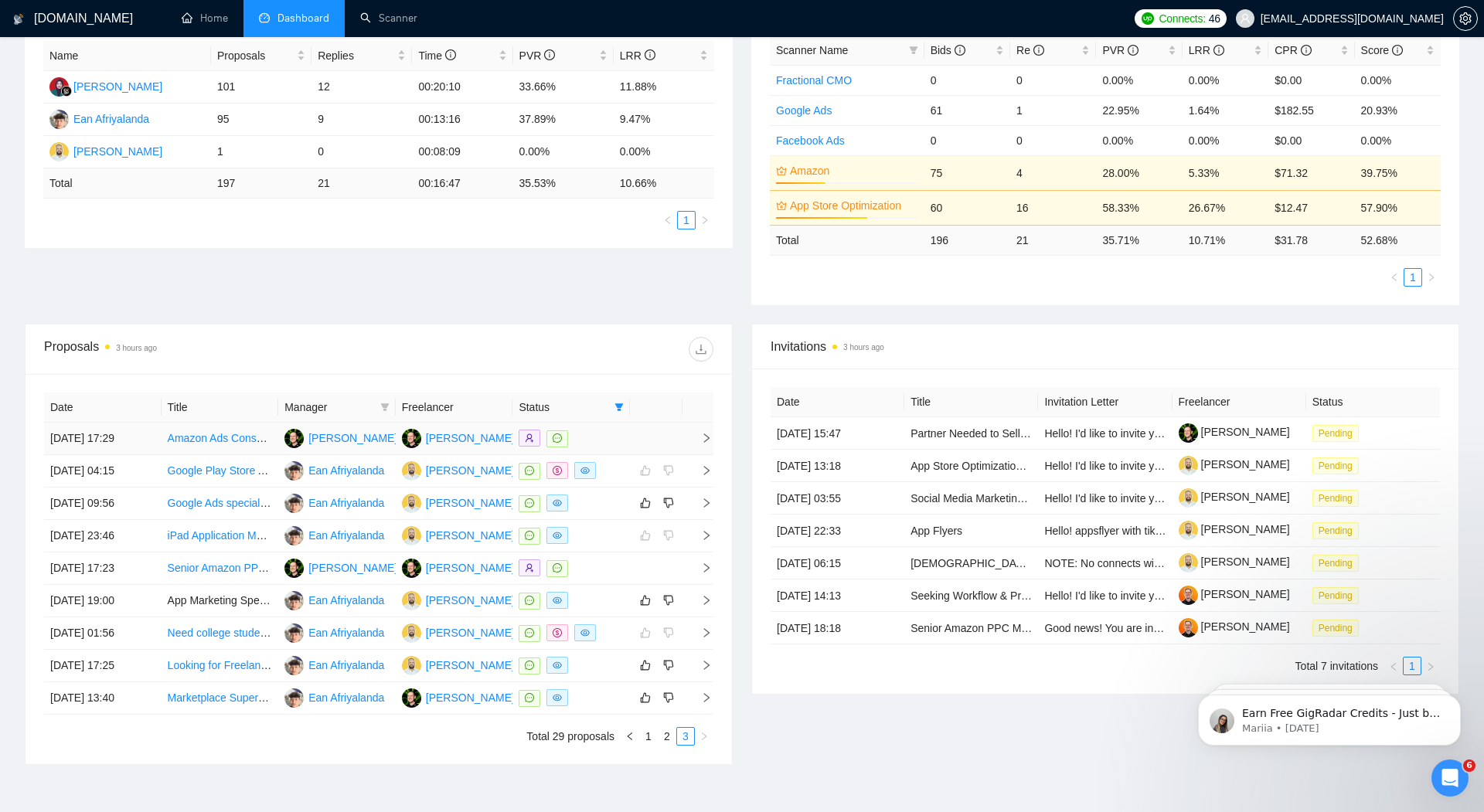
click at [705, 433] on icon "right" at bounding box center [707, 438] width 11 height 11
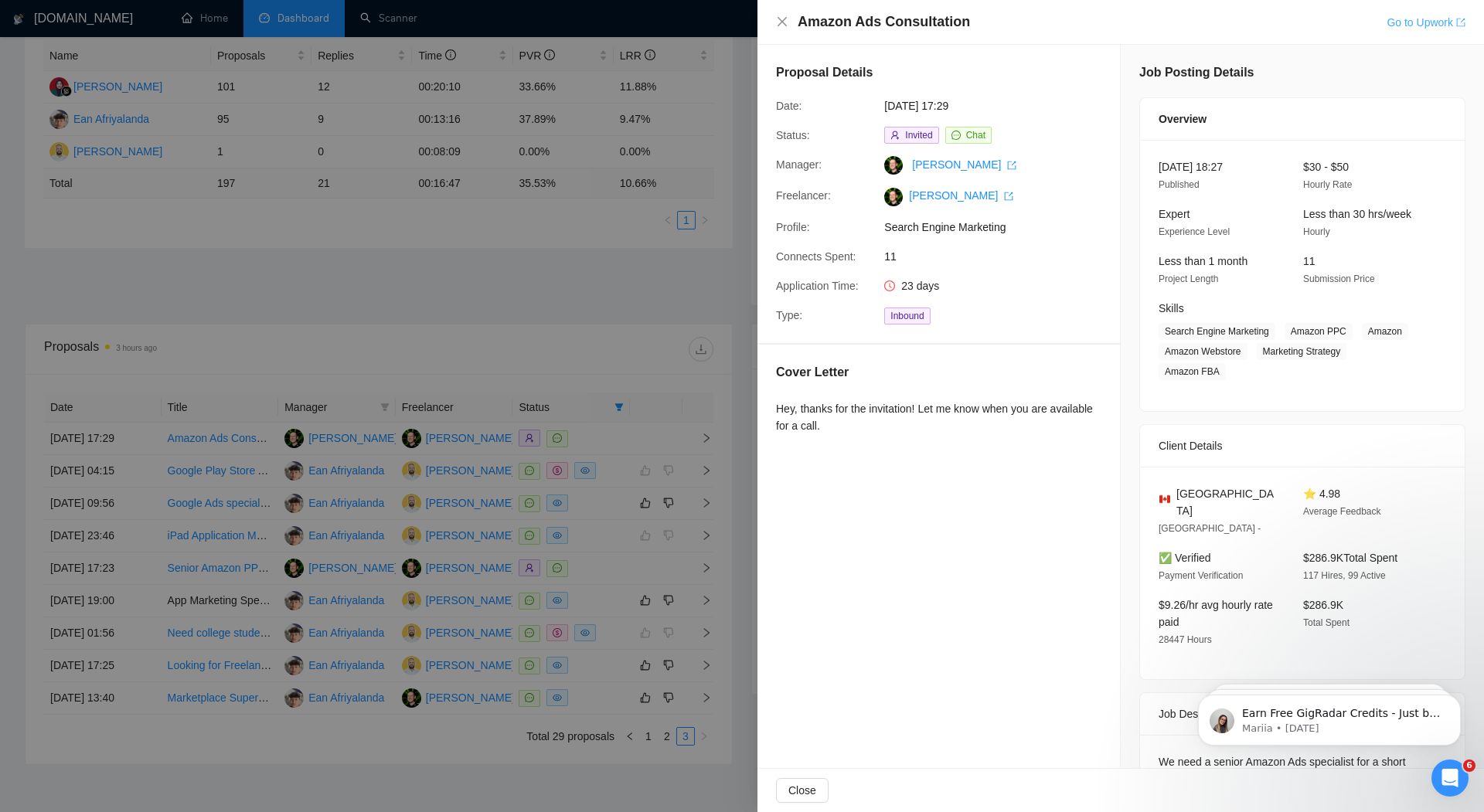
click at [1412, 20] on link "Go to Upwork" at bounding box center [1426, 22] width 79 height 13
click at [456, 284] on div at bounding box center [742, 406] width 1484 height 812
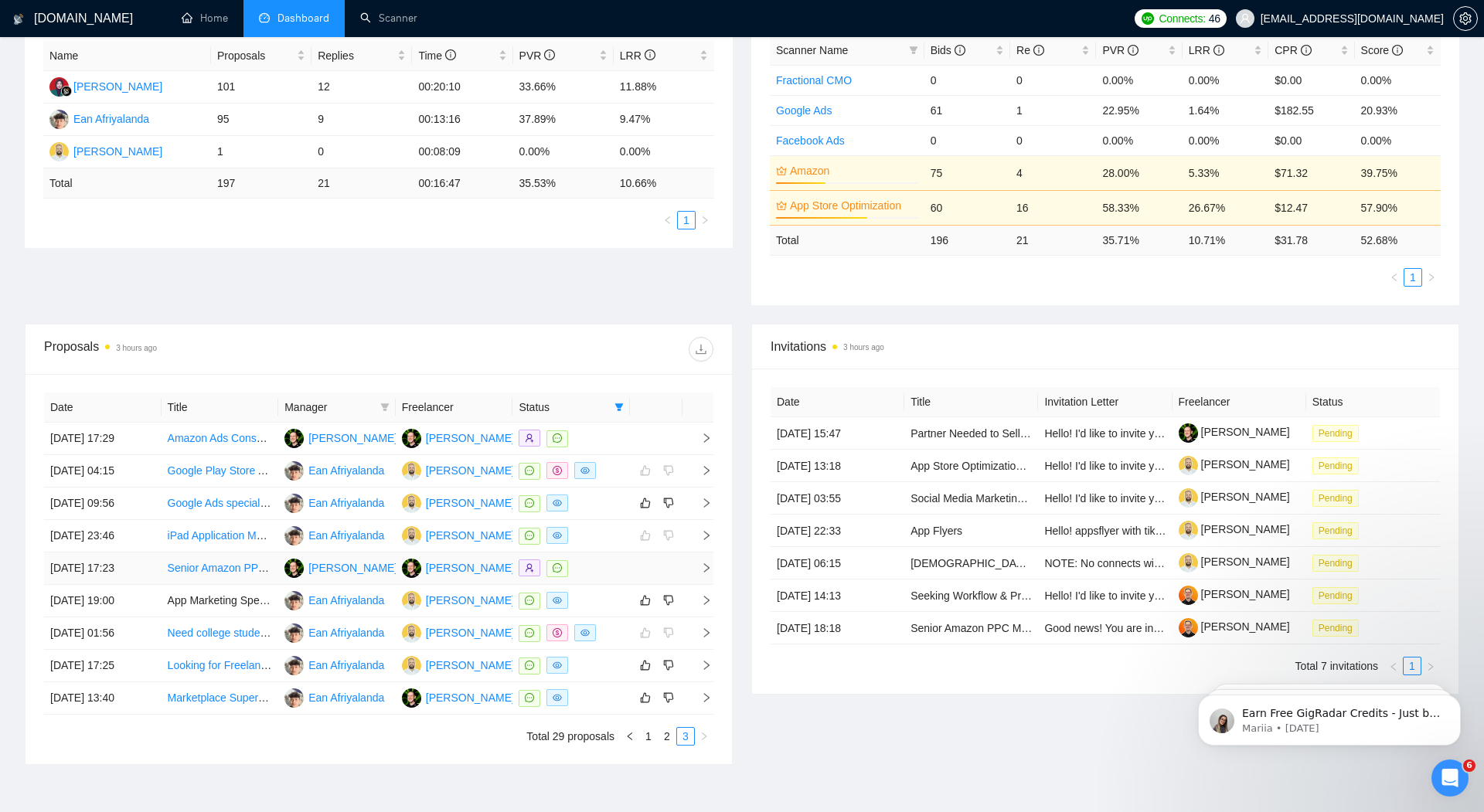
click at [705, 563] on icon "right" at bounding box center [707, 568] width 11 height 11
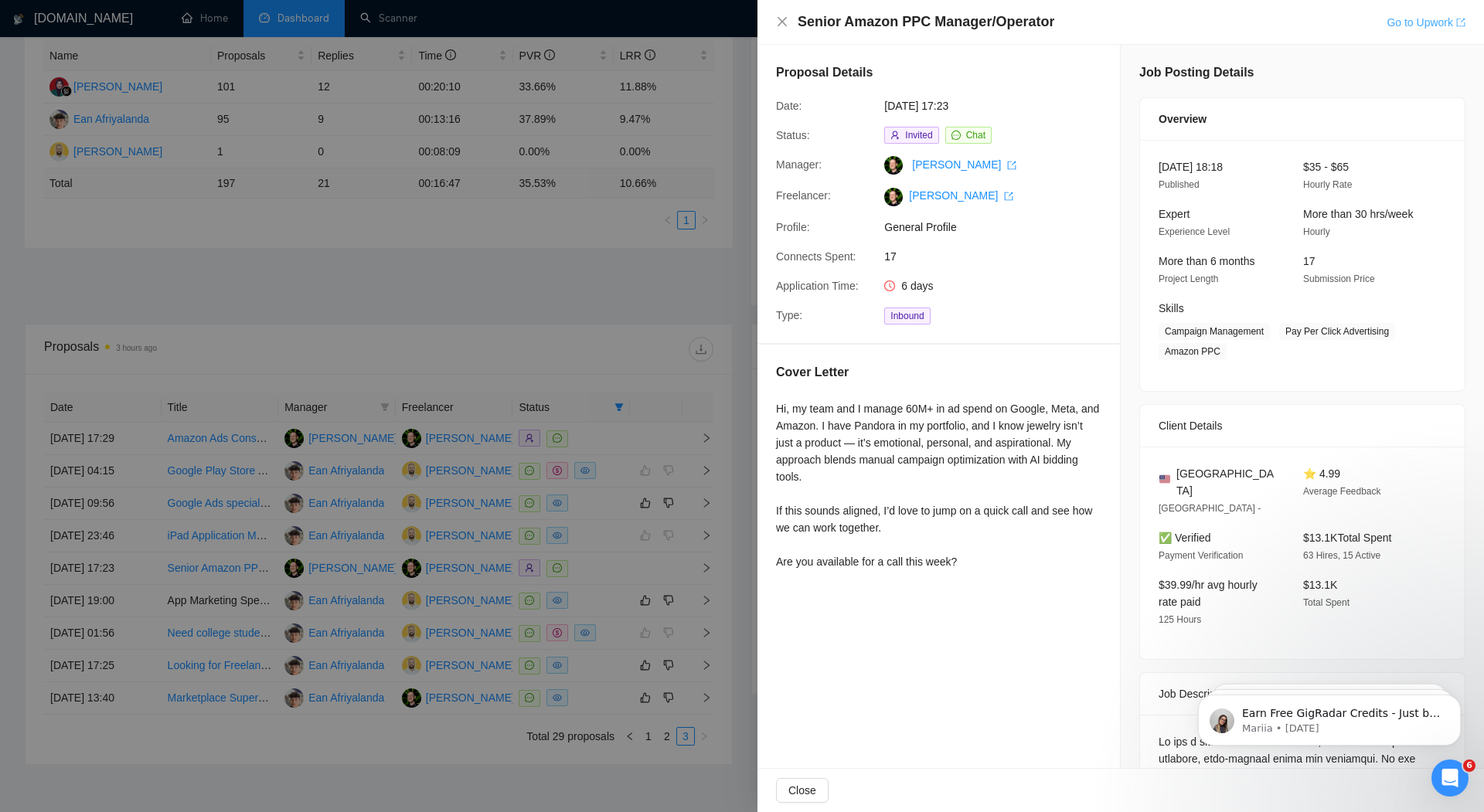
click at [1422, 18] on link "Go to Upwork" at bounding box center [1426, 22] width 79 height 13
click at [421, 296] on div at bounding box center [742, 406] width 1484 height 812
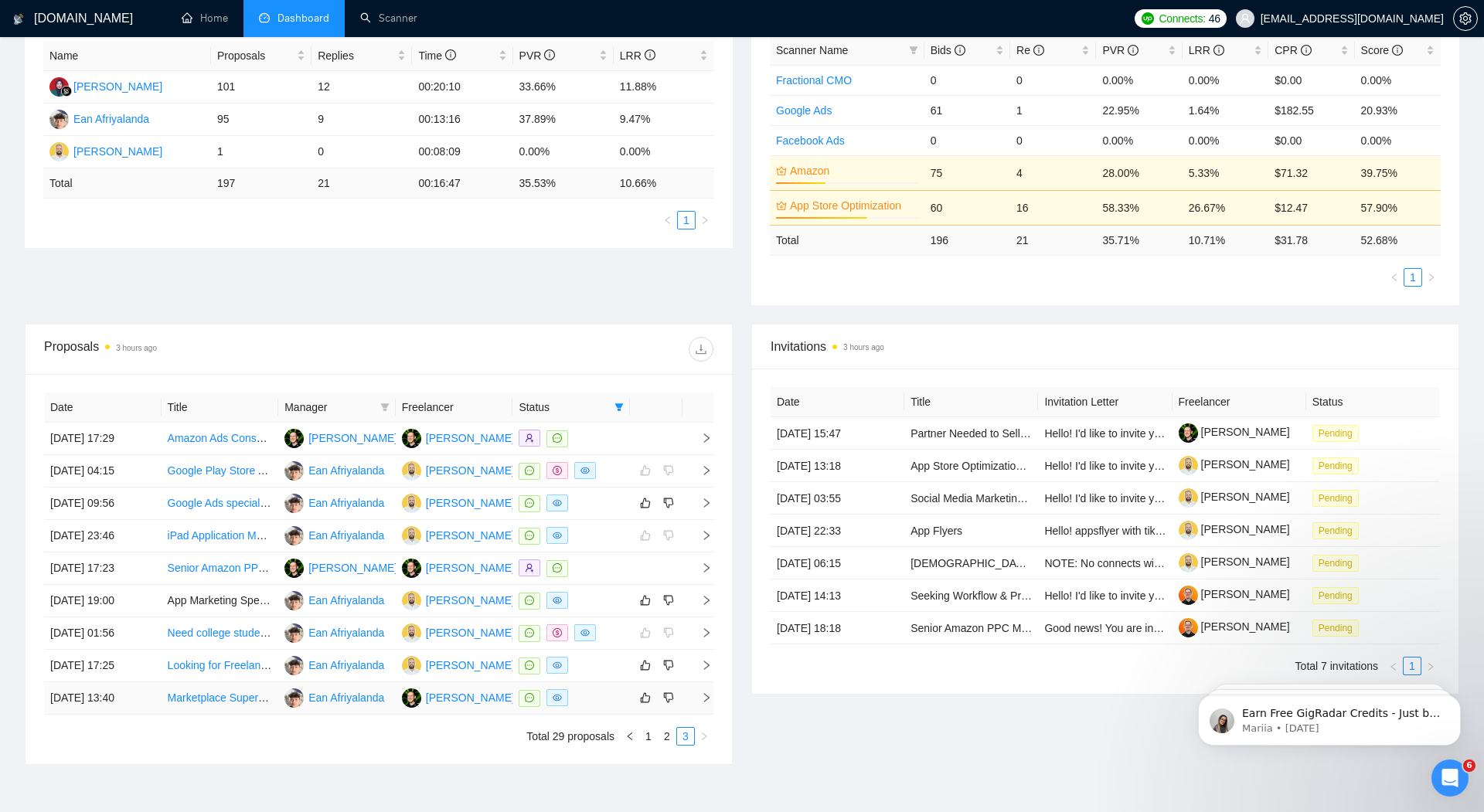
click at [707, 693] on icon "right" at bounding box center [707, 698] width 6 height 10
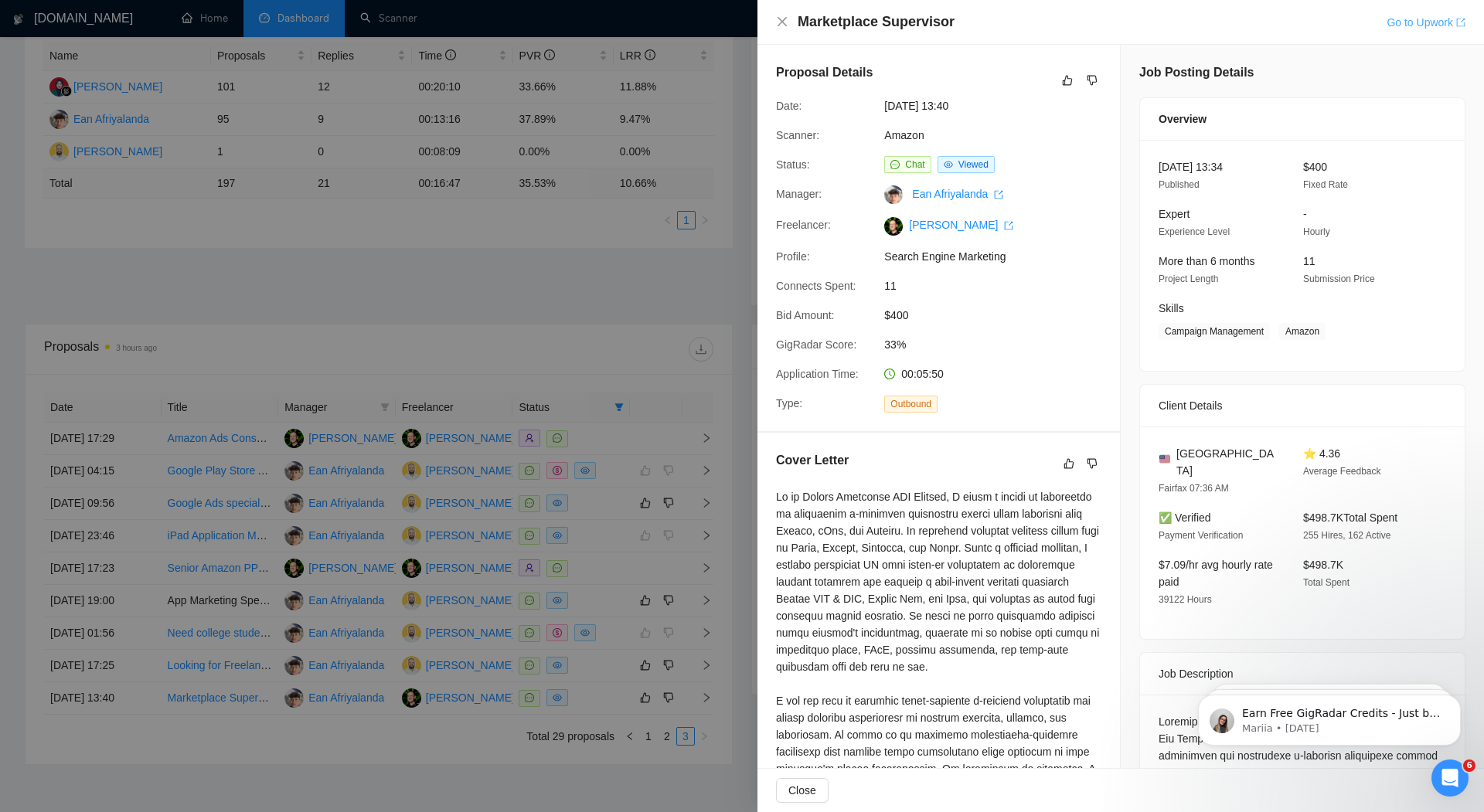
click at [1425, 18] on link "Go to Upwork" at bounding box center [1426, 22] width 79 height 13
click at [578, 323] on div at bounding box center [742, 406] width 1484 height 812
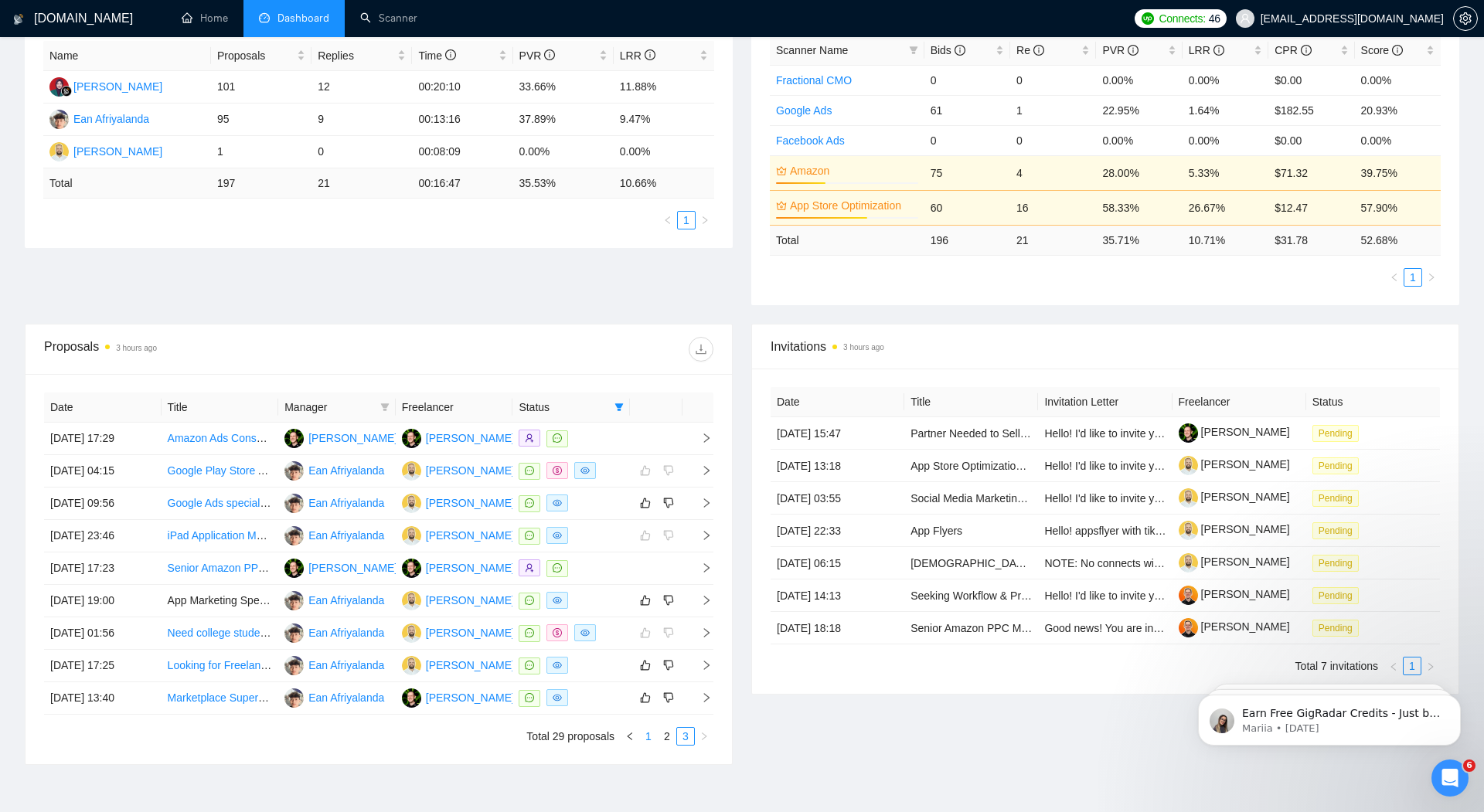
click at [645, 732] on link "1" at bounding box center [648, 736] width 17 height 17
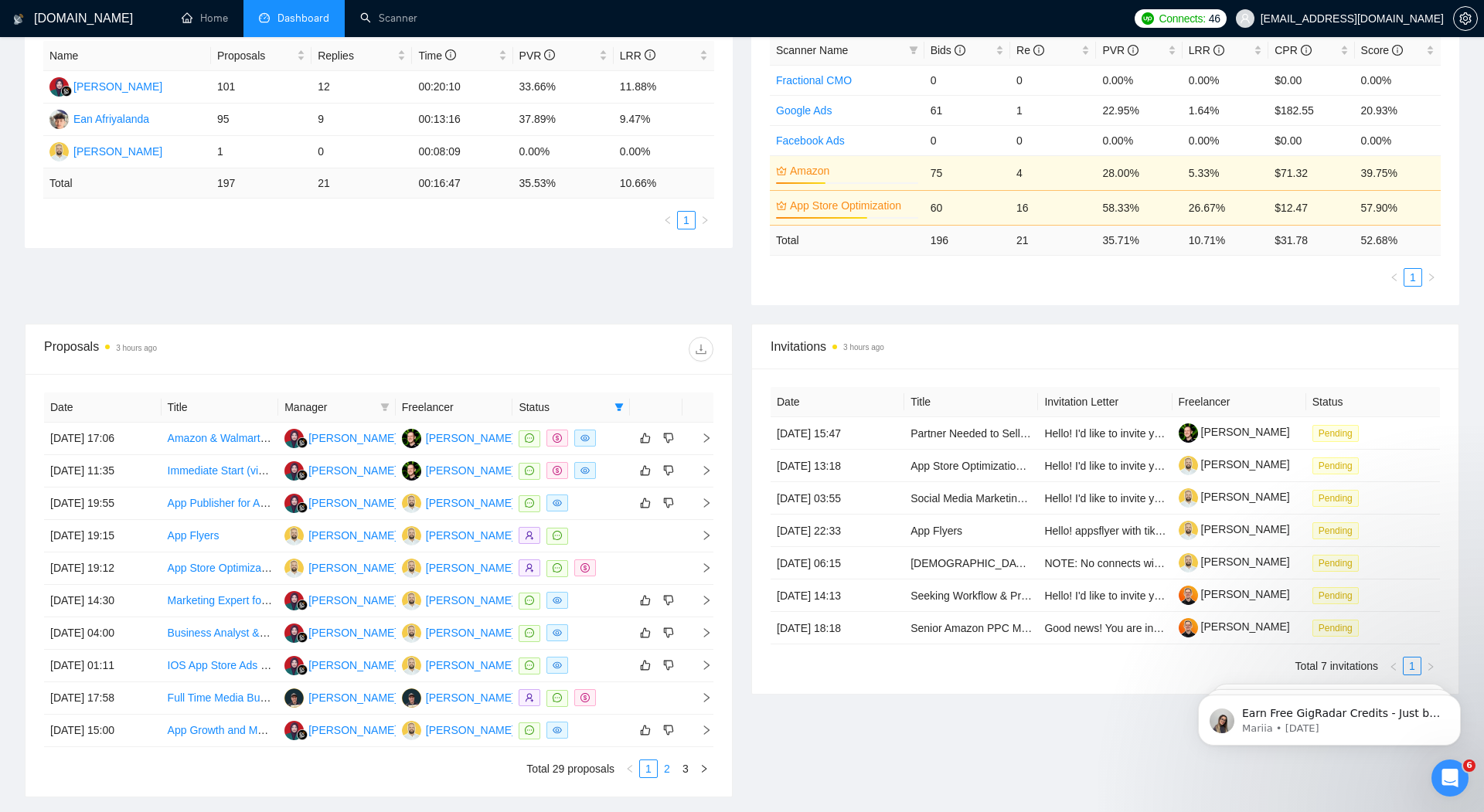
click at [669, 767] on link "2" at bounding box center [666, 768] width 17 height 17
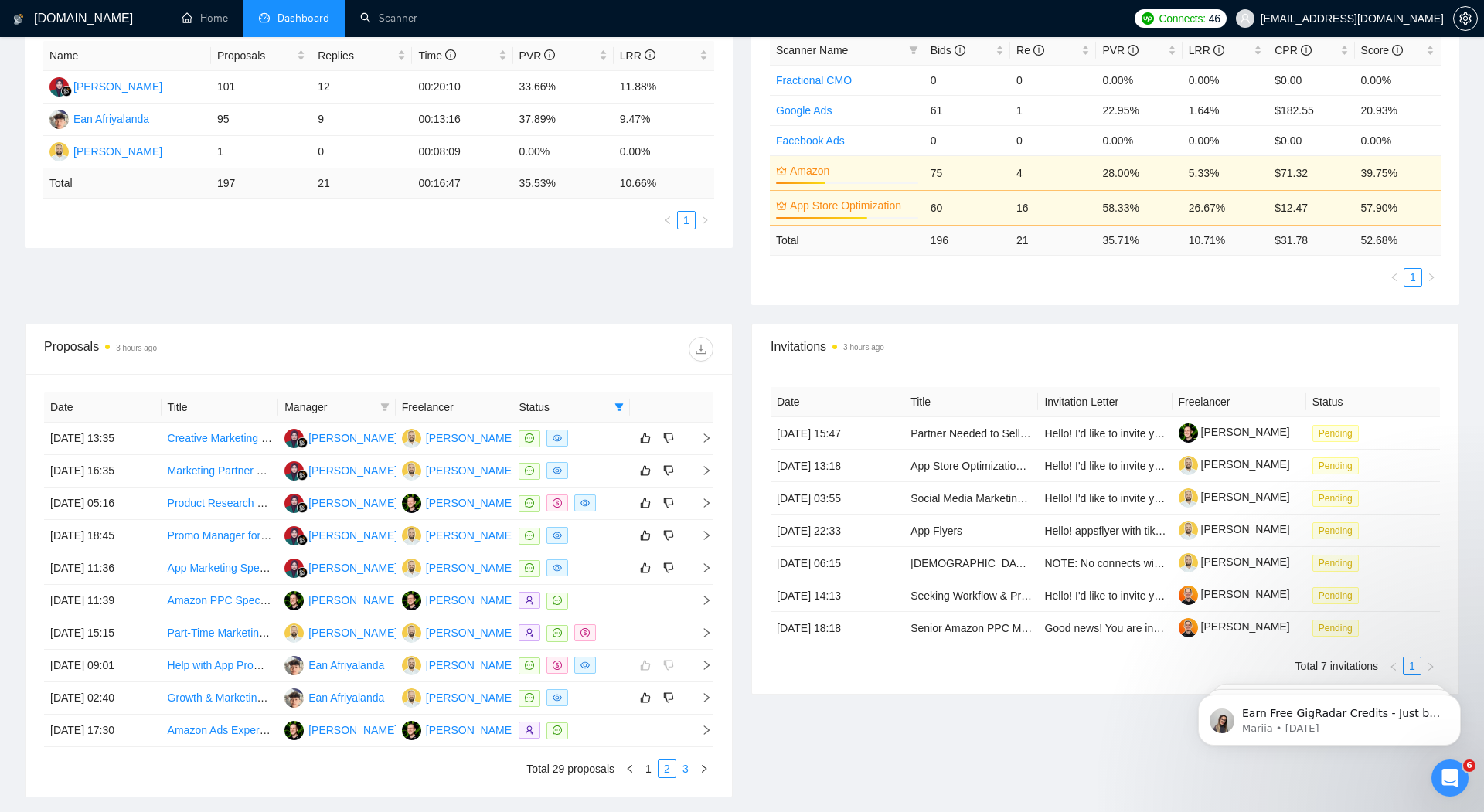
click at [685, 762] on link "3" at bounding box center [685, 768] width 17 height 17
